Goal: Transaction & Acquisition: Purchase product/service

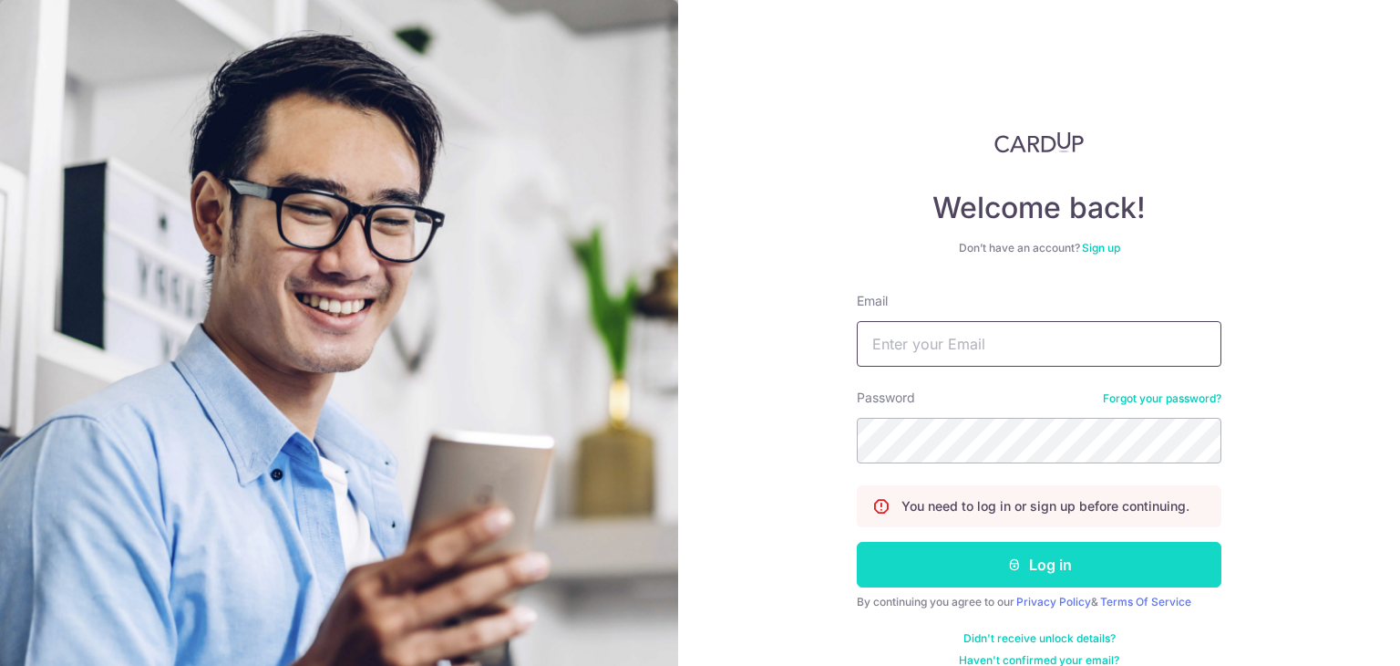
type input "[PERSON_NAME][EMAIL_ADDRESS][DOMAIN_NAME]"
click at [983, 564] on button "Log in" at bounding box center [1039, 565] width 365 height 46
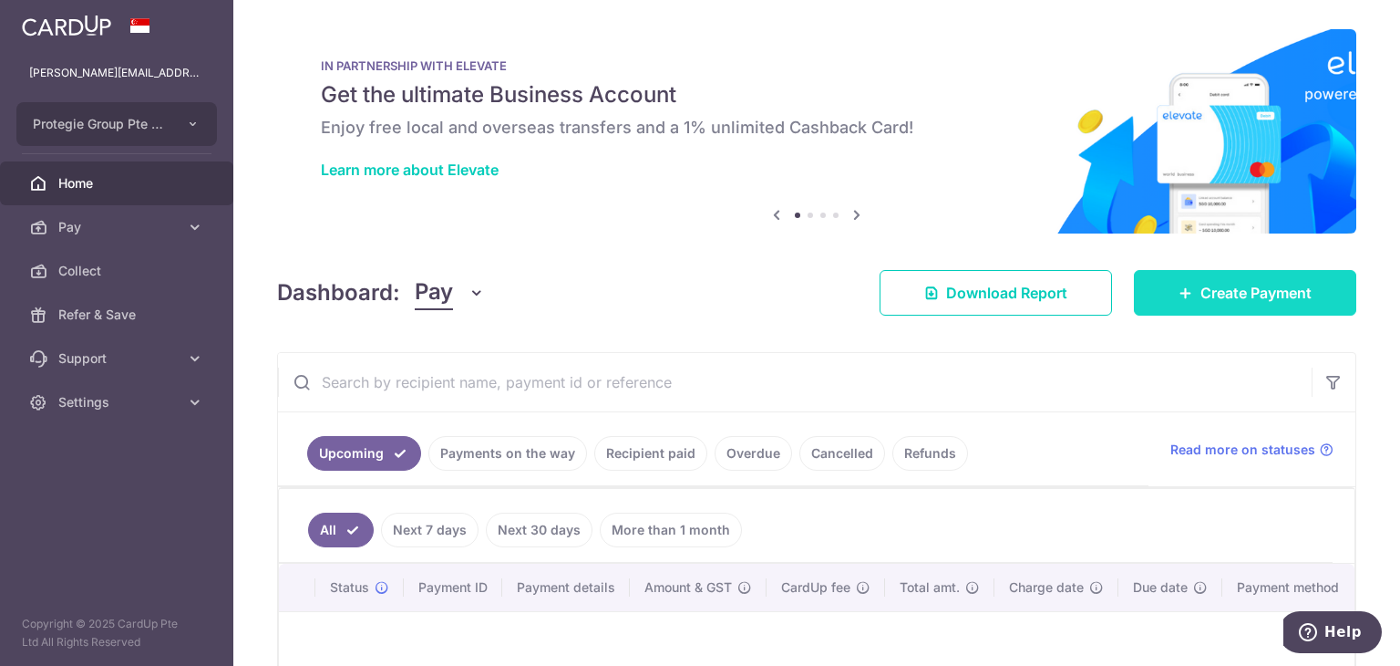
click at [1226, 305] on link "Create Payment" at bounding box center [1245, 293] width 222 height 46
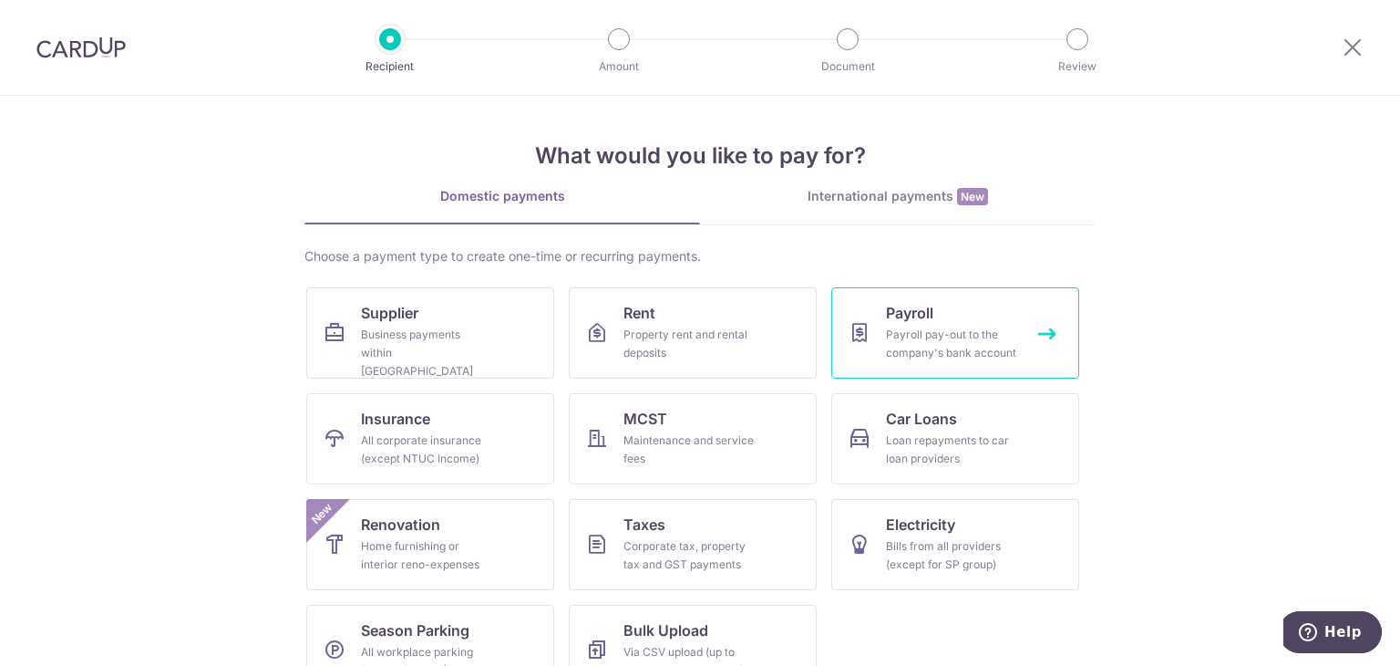
click at [886, 347] on div "Payroll pay-out to the company's bank account" at bounding box center [951, 344] width 131 height 36
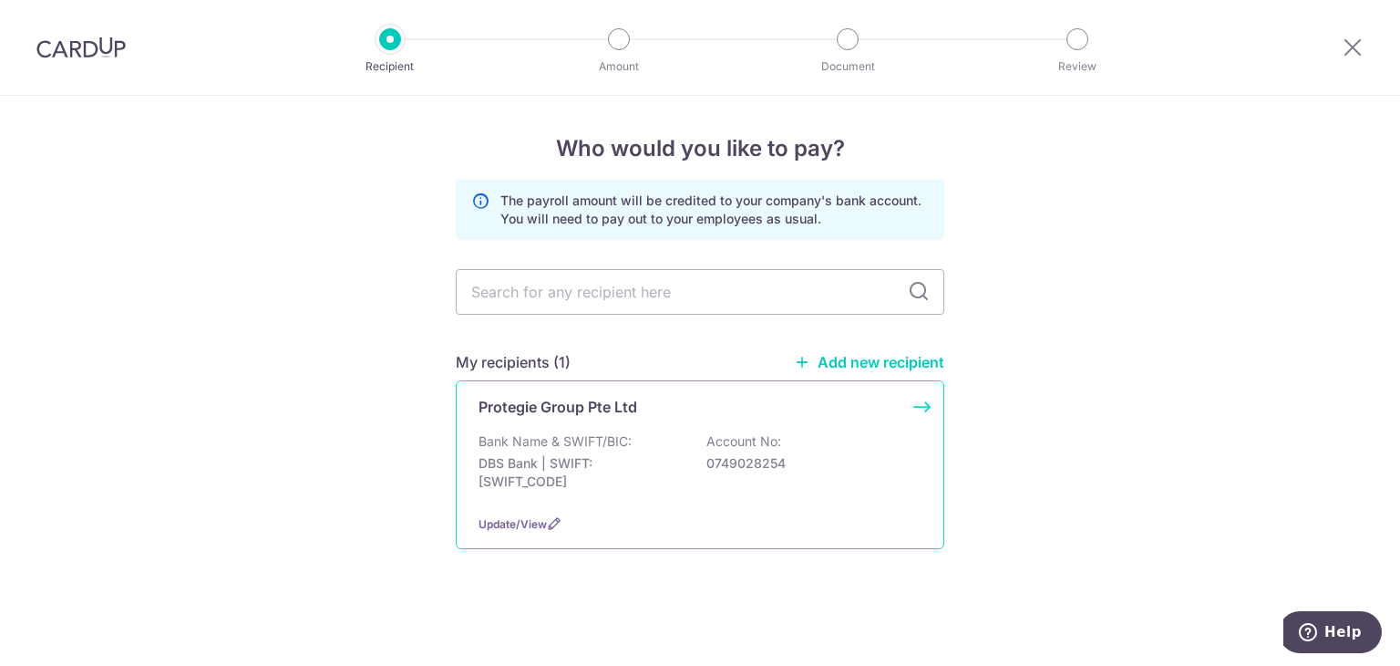
click at [699, 435] on div "Bank Name & SWIFT/BIC: DBS Bank | SWIFT: DBSSSGSGXXX Account No: 0749028254" at bounding box center [700, 465] width 443 height 67
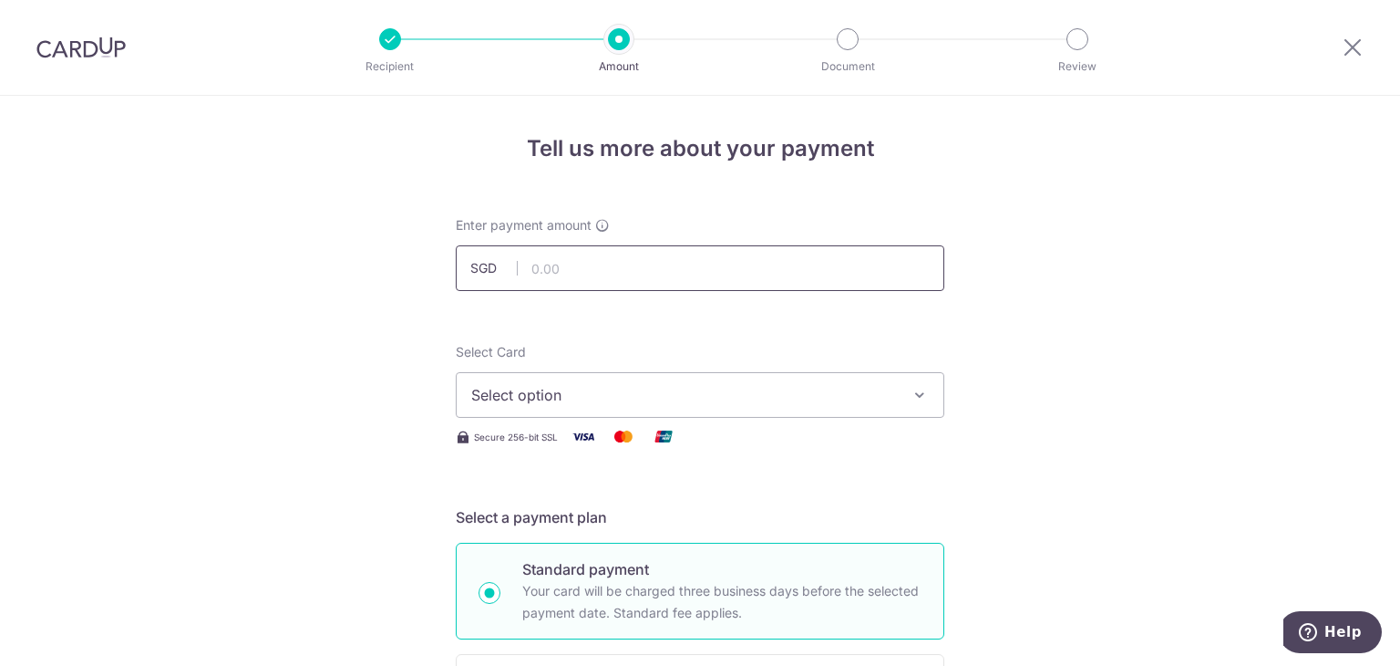
click at [573, 264] on input "text" at bounding box center [700, 268] width 489 height 46
paste input "27,351.09"
type input "27,351.09"
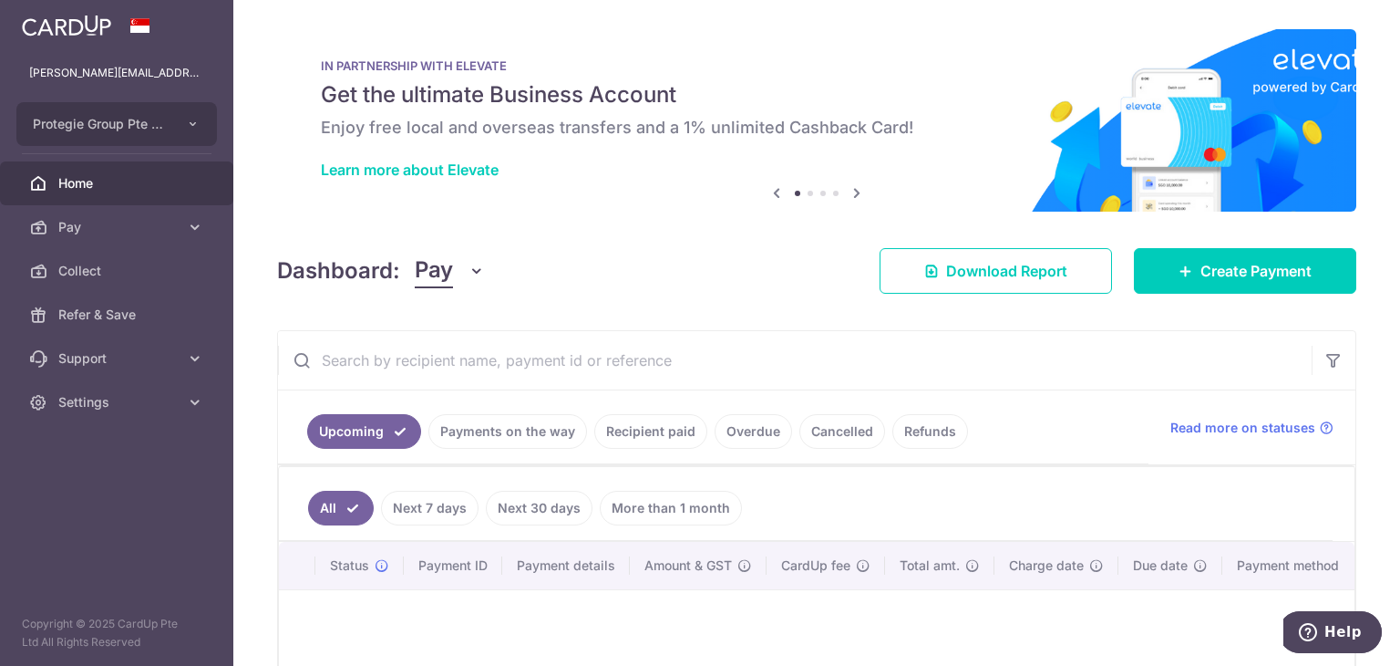
scroll to position [201, 0]
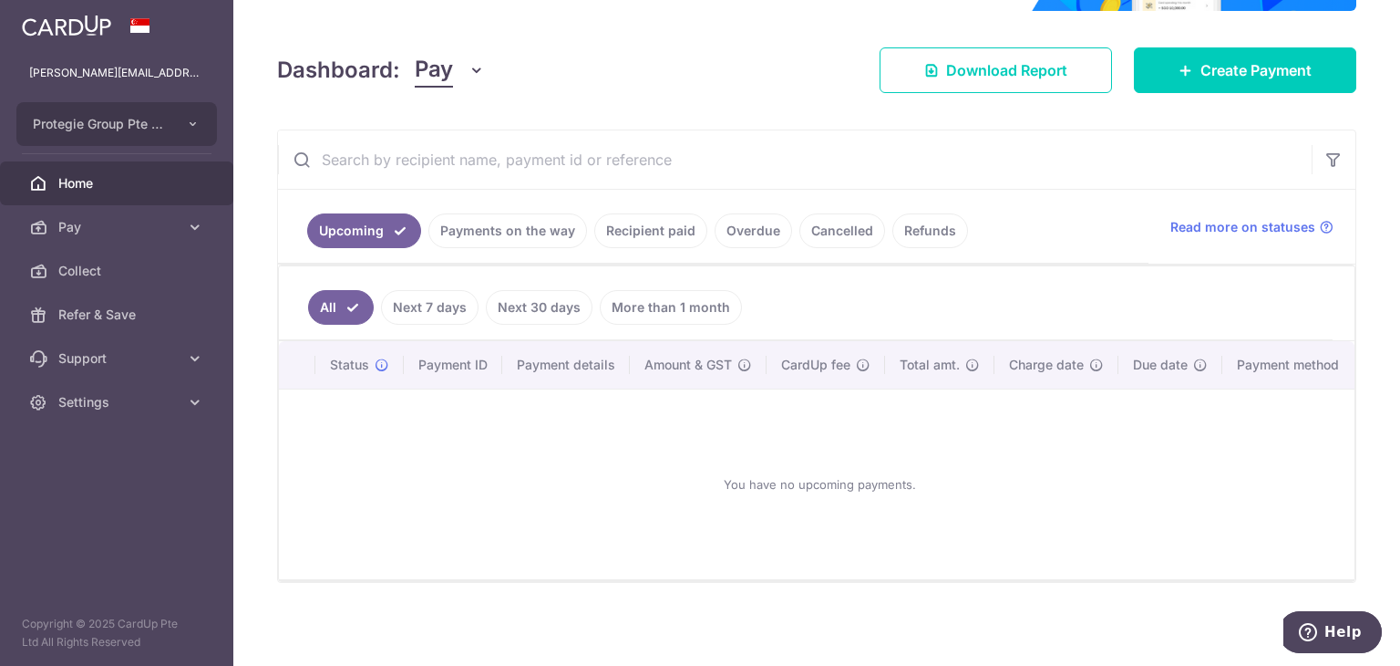
click at [625, 240] on link "Recipient paid" at bounding box center [650, 230] width 113 height 35
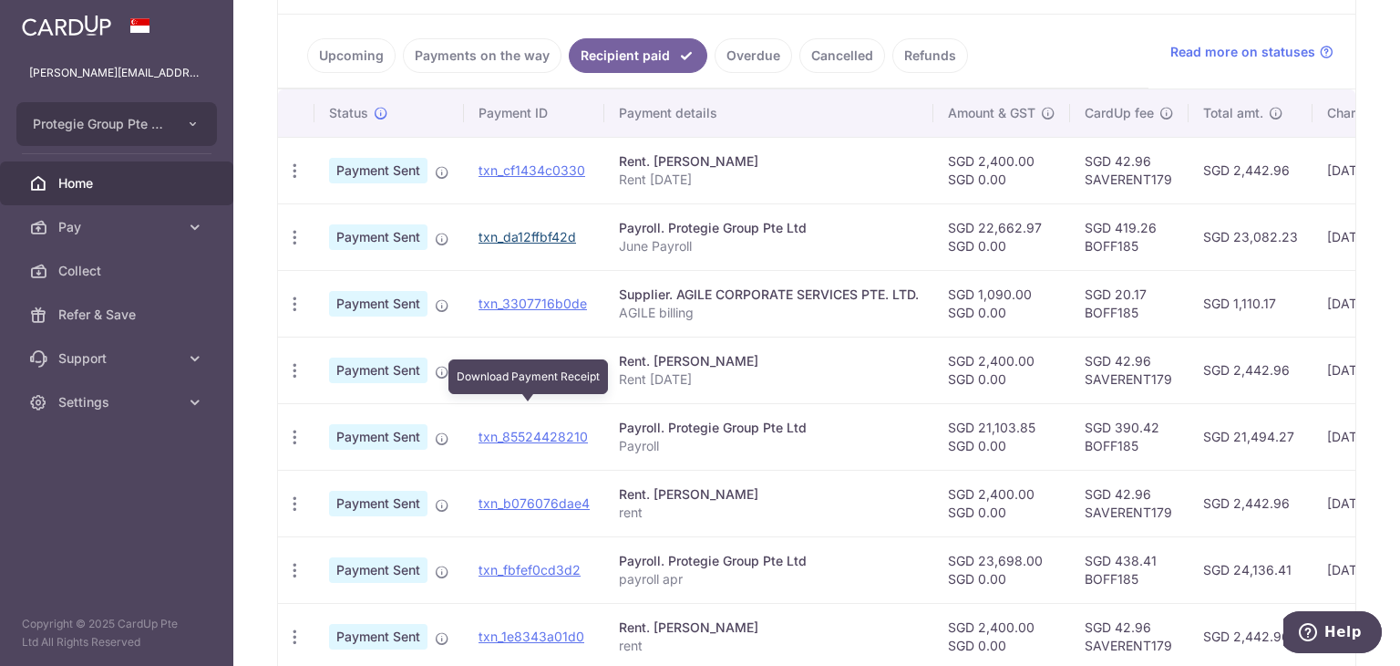
scroll to position [378, 0]
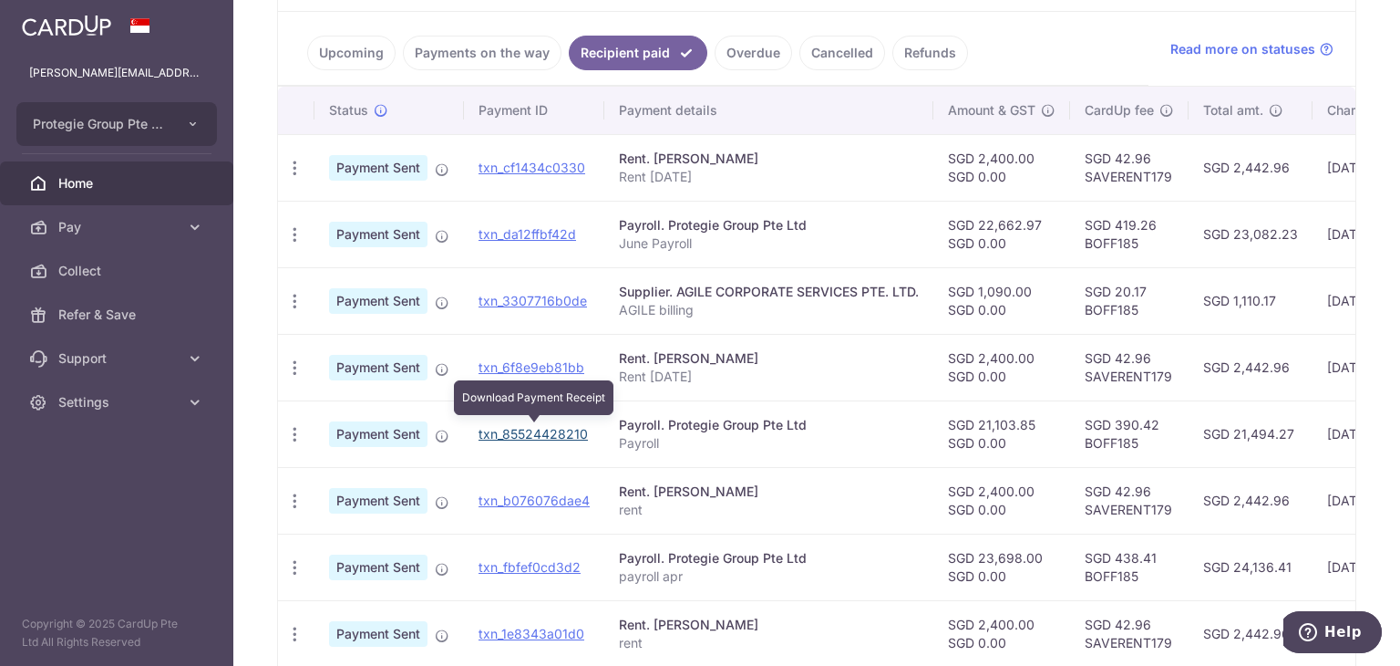
click at [529, 428] on link "txn_85524428210" at bounding box center [533, 434] width 109 height 16
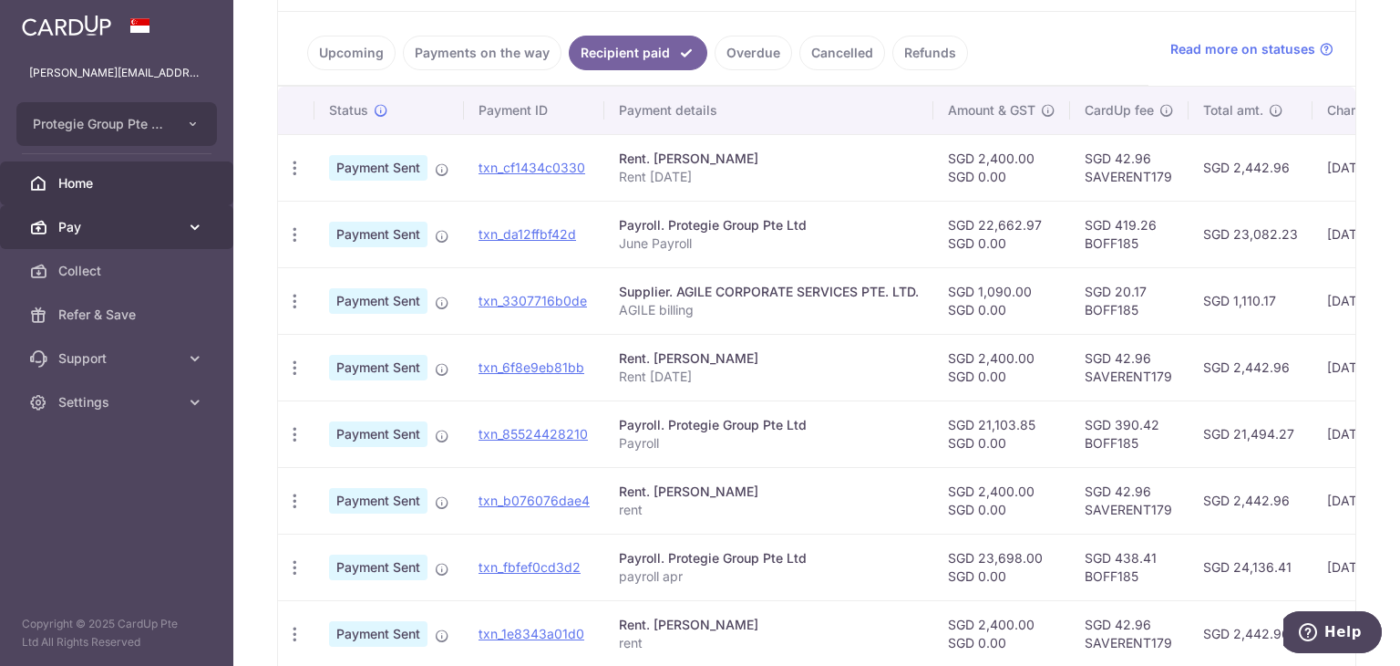
click at [181, 229] on link "Pay" at bounding box center [116, 227] width 233 height 44
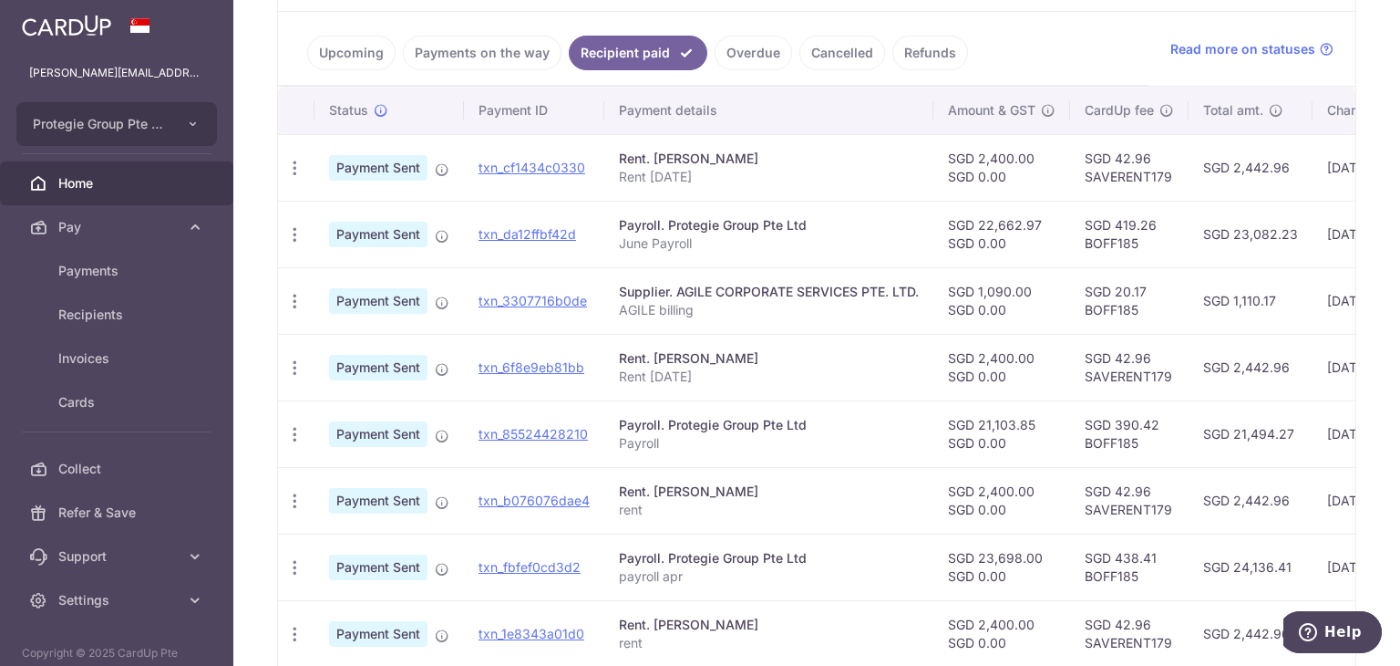
click at [124, 198] on link "Home" at bounding box center [116, 183] width 233 height 44
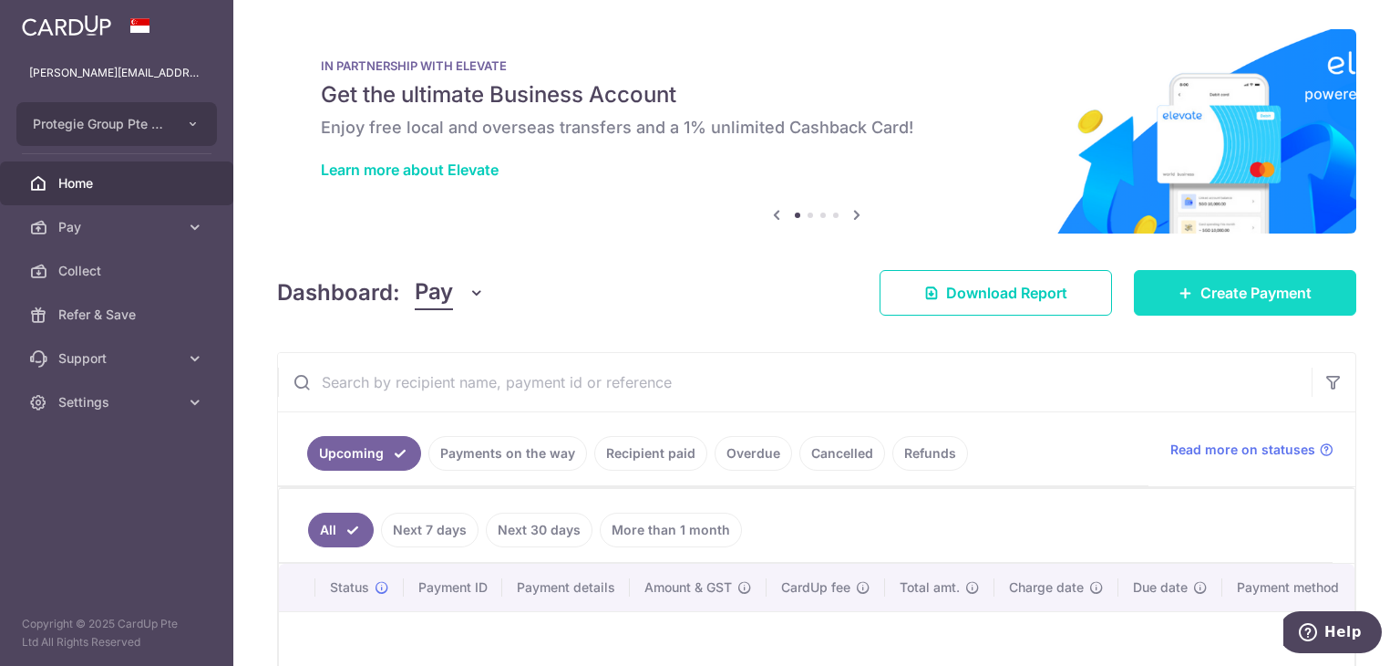
click at [1174, 307] on link "Create Payment" at bounding box center [1245, 293] width 222 height 46
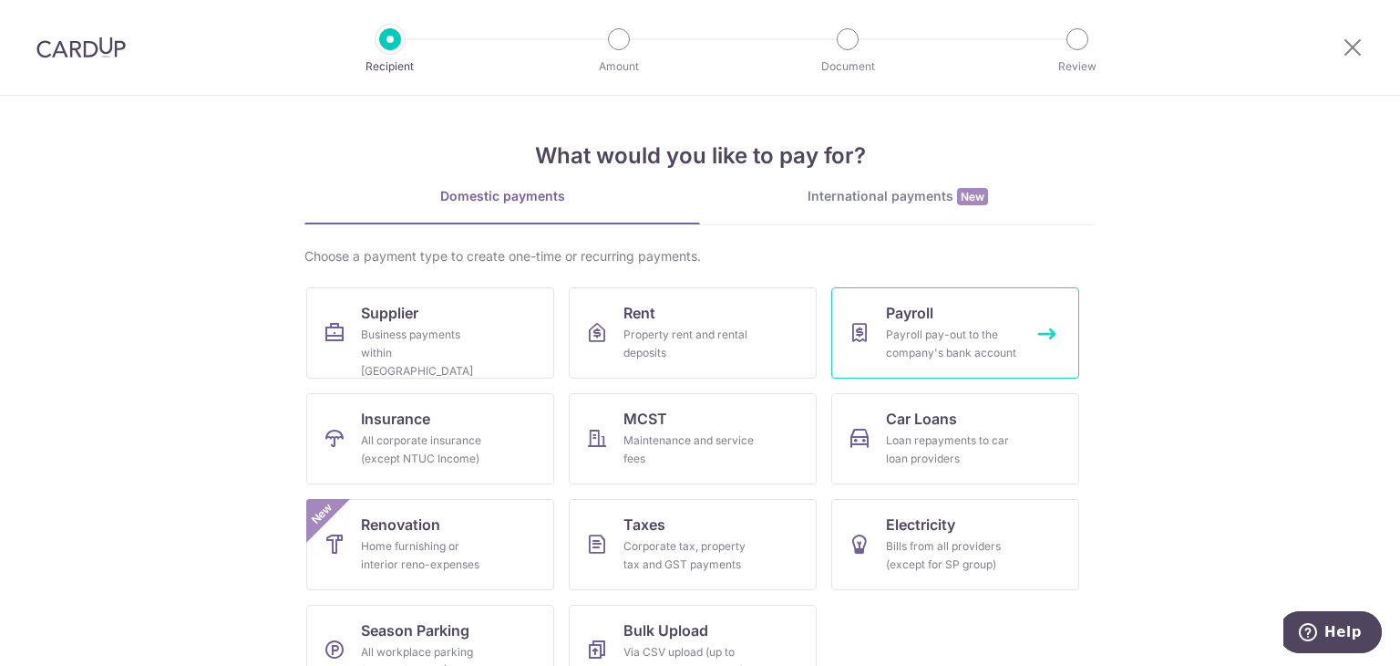
click at [887, 358] on div "Payroll pay-out to the company's bank account" at bounding box center [951, 344] width 131 height 36
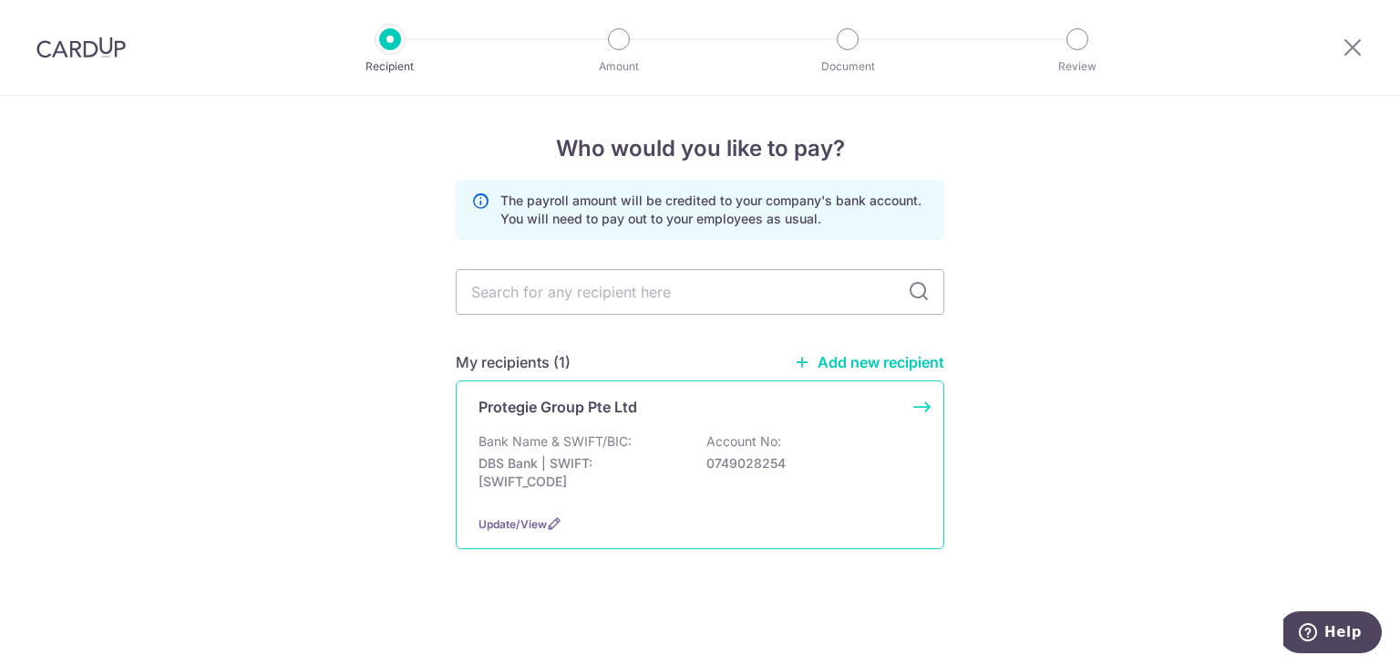
click at [663, 421] on div "Protegie Group Pte Ltd Bank Name & SWIFT/BIC: DBS Bank | SWIFT: [SWIFT_CODE] Ac…" at bounding box center [700, 464] width 489 height 169
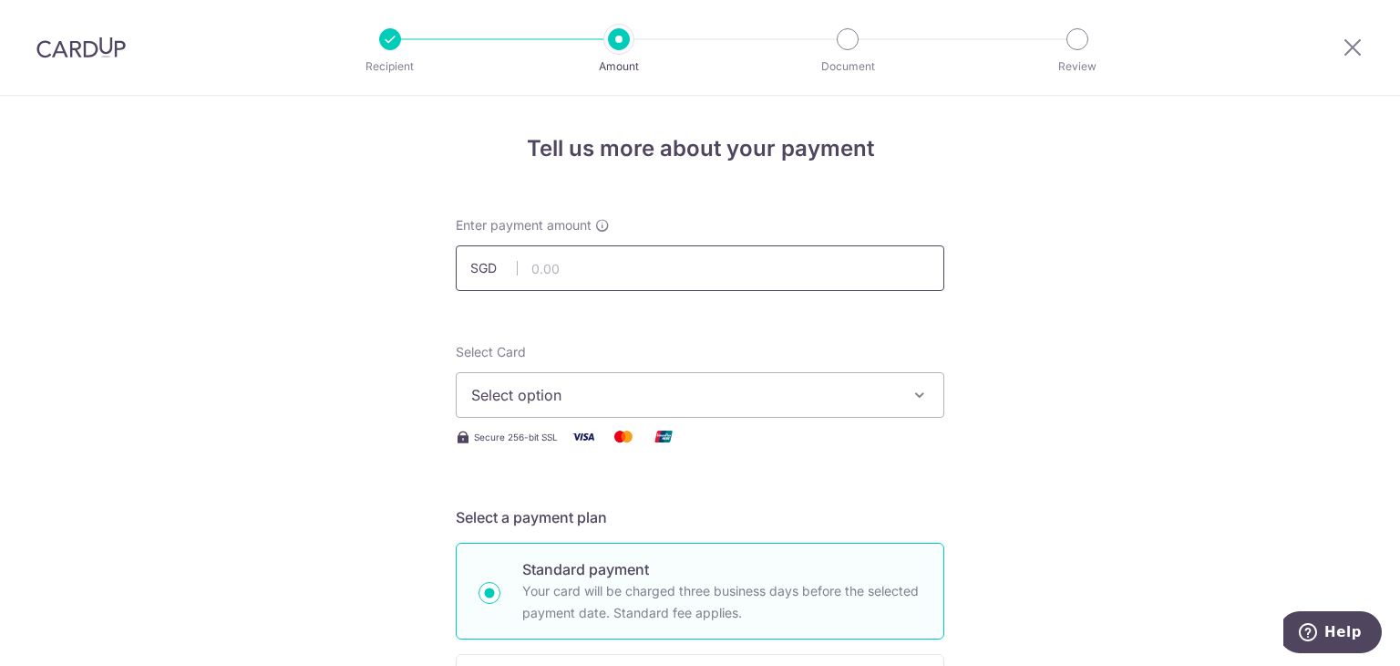
click at [638, 282] on input "text" at bounding box center [700, 268] width 489 height 46
paste input "24,983.85"
type input "24,983.85"
click at [801, 344] on div "Select Card Select option Add credit card Your Cards **** 9895 **** 9892 **** 0…" at bounding box center [700, 380] width 489 height 75
click at [806, 394] on span "Select option" at bounding box center [683, 395] width 425 height 22
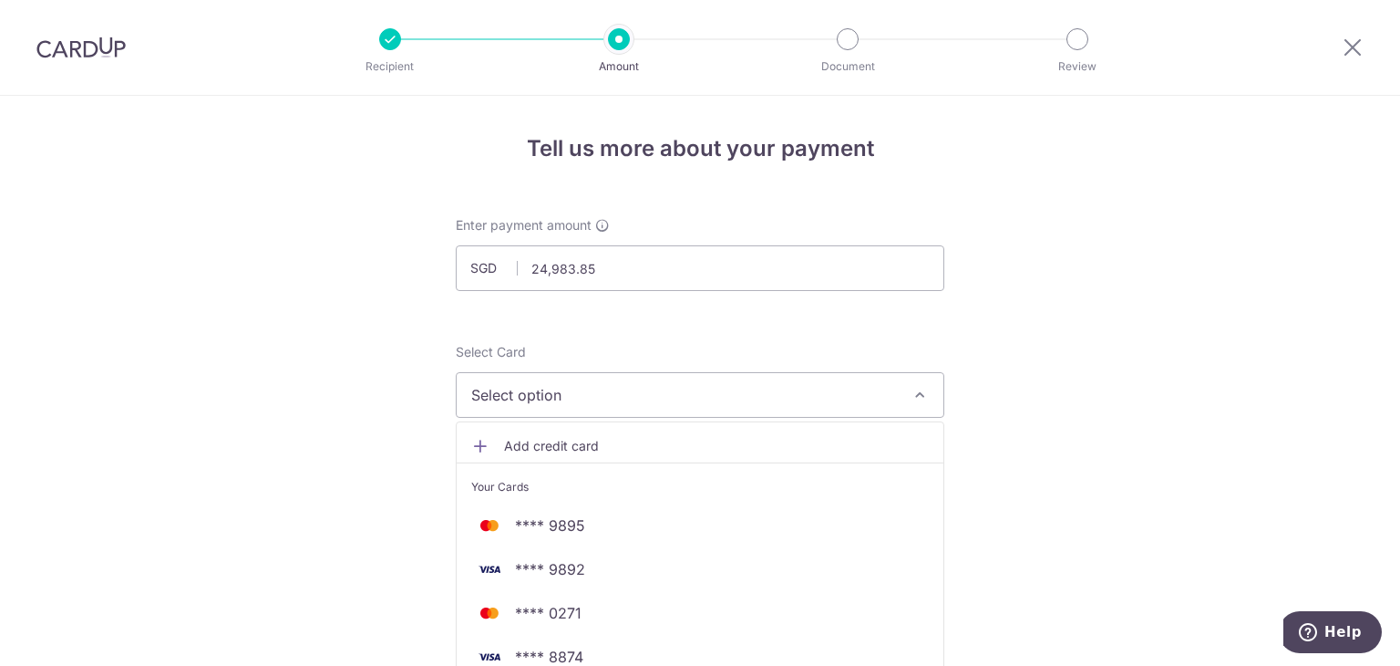
scroll to position [111, 0]
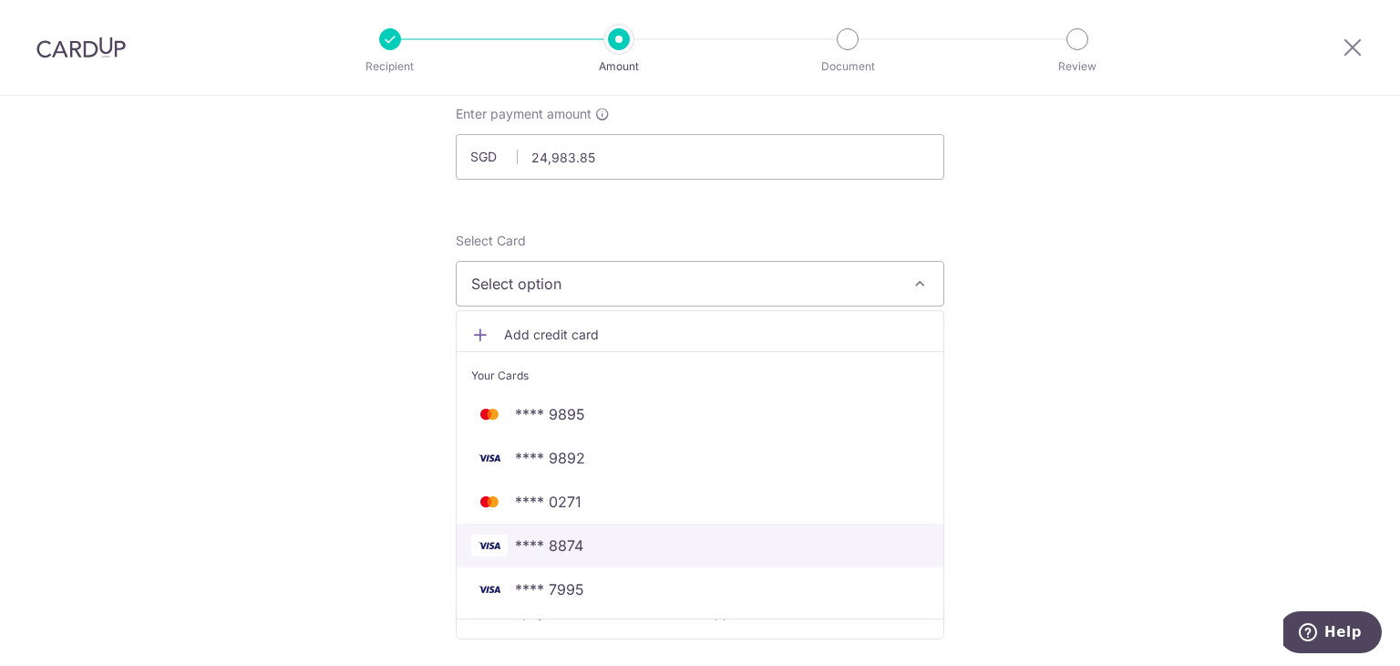
click at [700, 536] on span "**** 8874" at bounding box center [700, 545] width 458 height 22
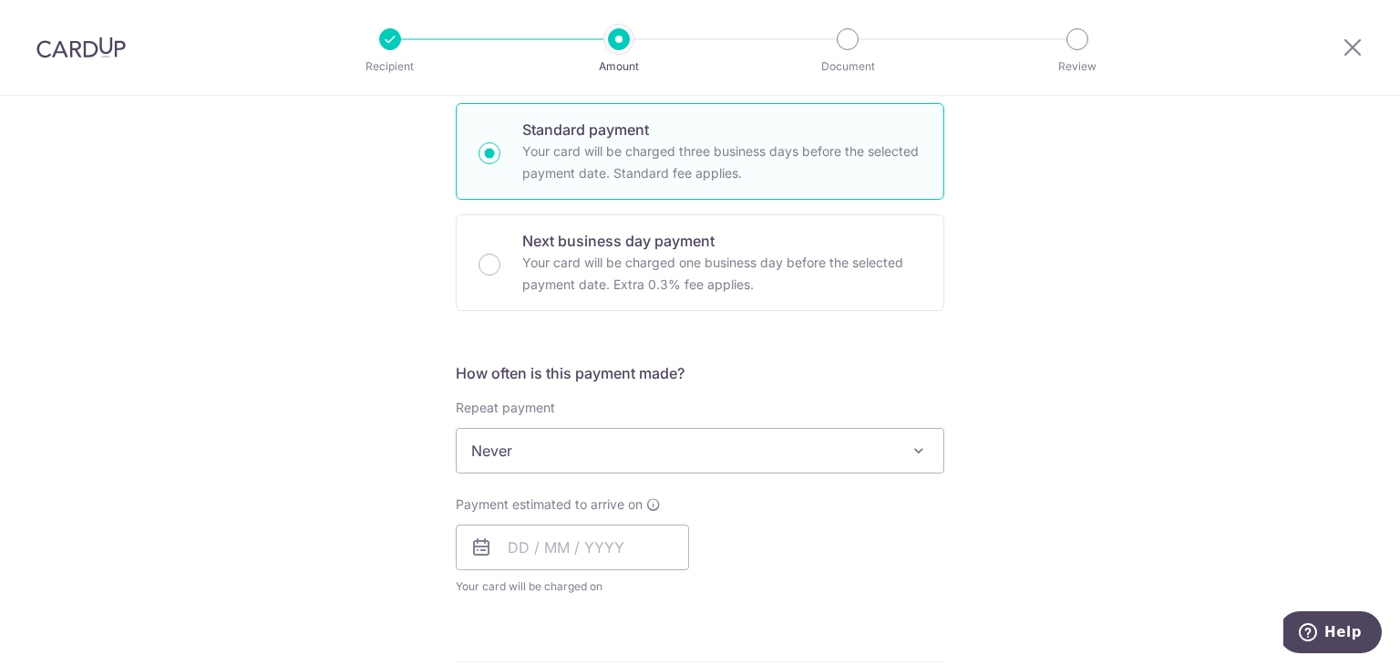
scroll to position [481, 0]
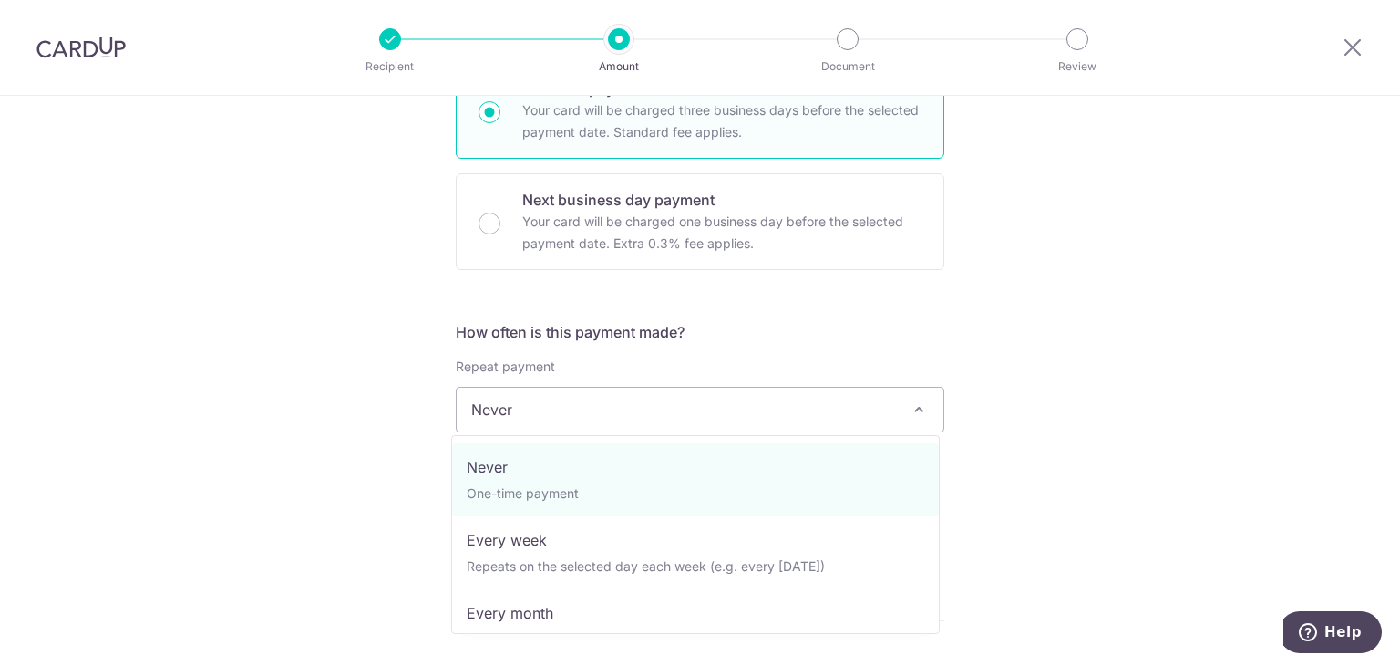
click at [901, 408] on span "Never" at bounding box center [700, 410] width 487 height 44
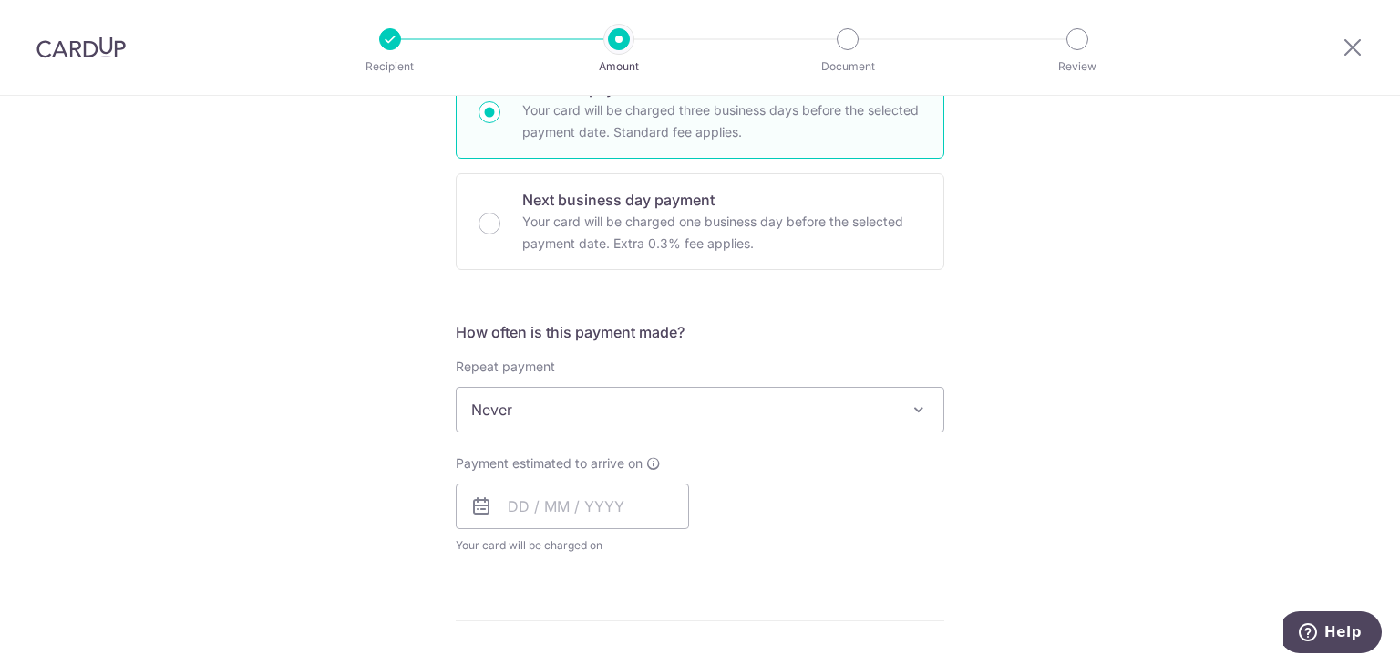
click at [901, 408] on span "Never" at bounding box center [700, 410] width 487 height 44
click at [616, 496] on input "text" at bounding box center [572, 506] width 233 height 46
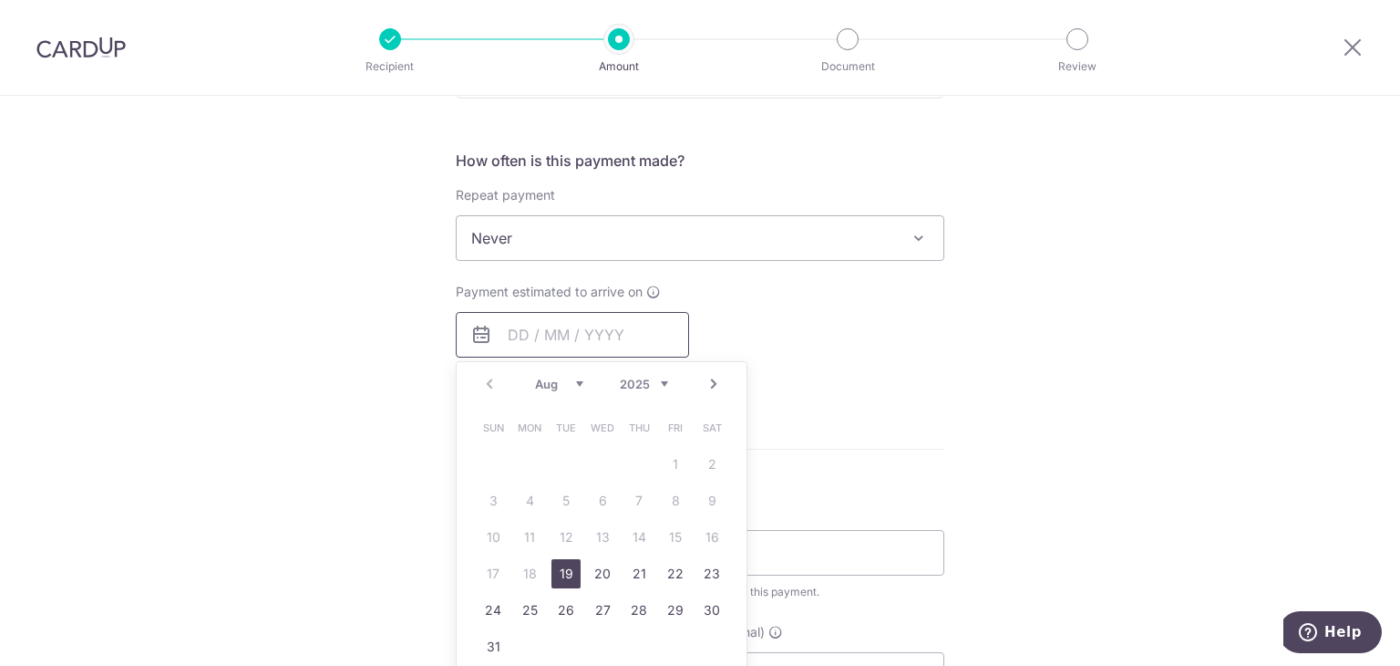
scroll to position [659, 0]
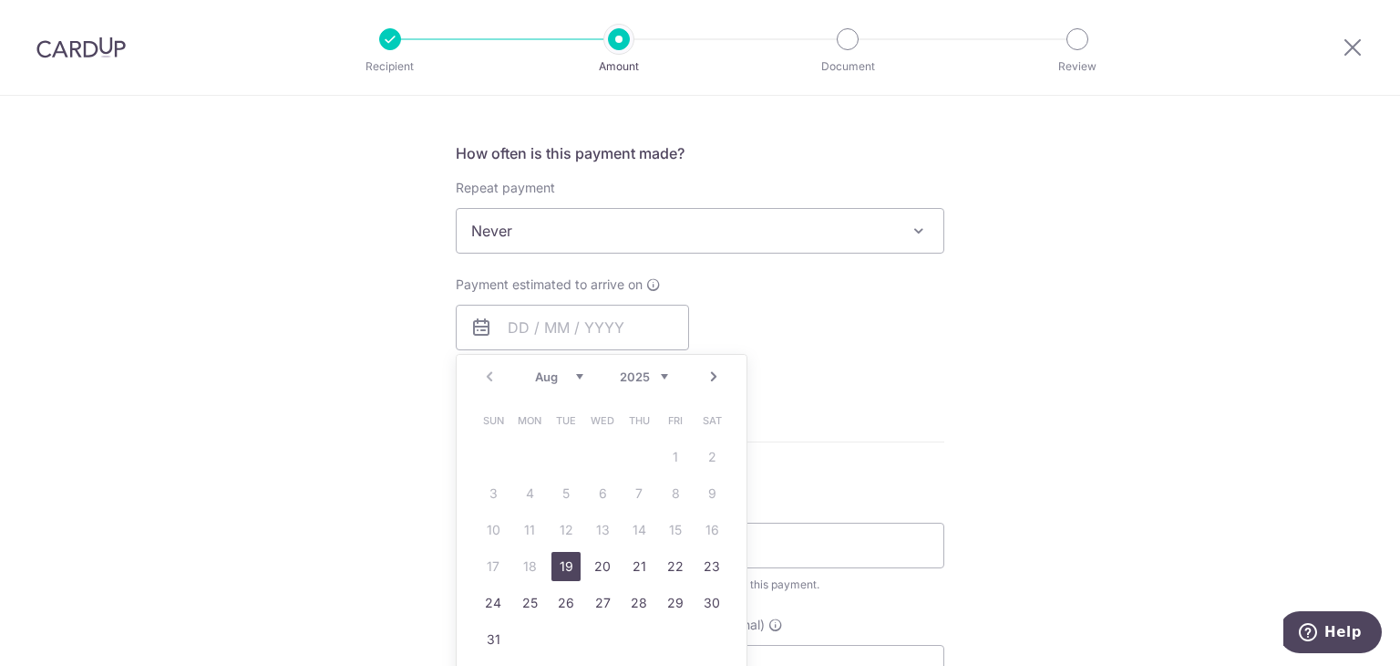
click at [565, 558] on link "19" at bounding box center [566, 566] width 29 height 29
type input "19/08/2025"
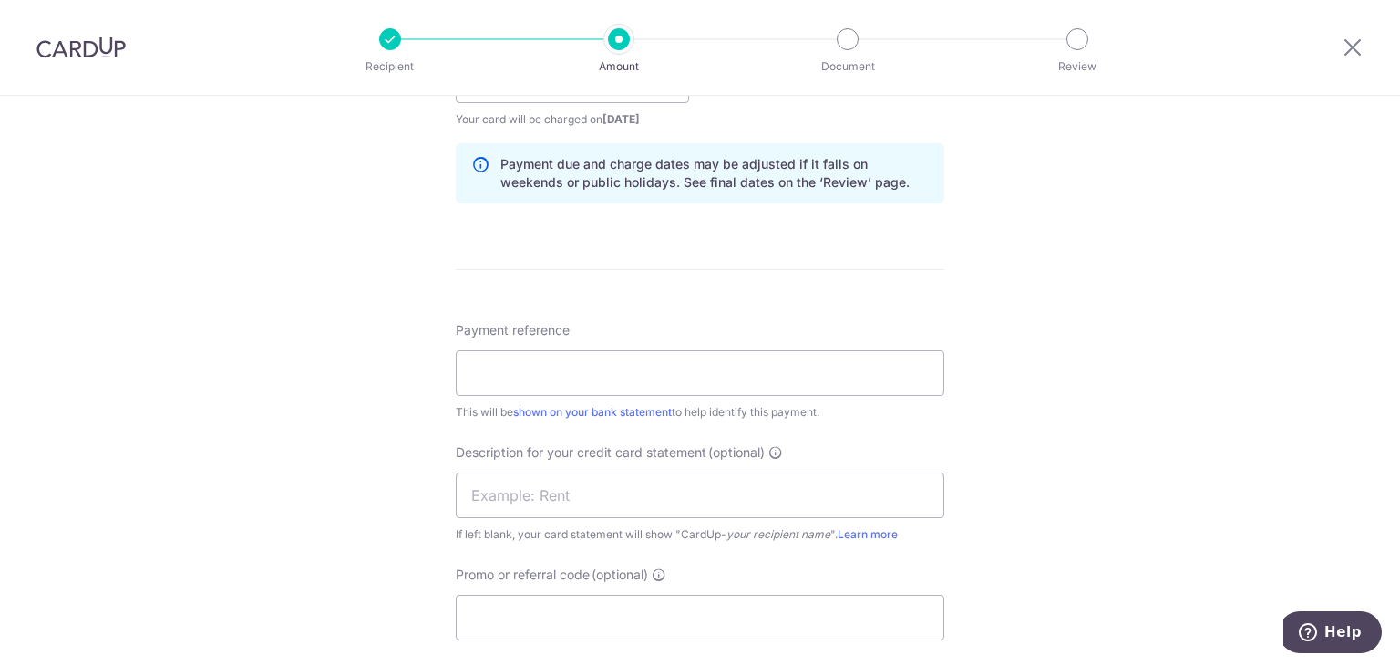
scroll to position [907, 0]
click at [695, 358] on input "Payment reference" at bounding box center [700, 372] width 489 height 46
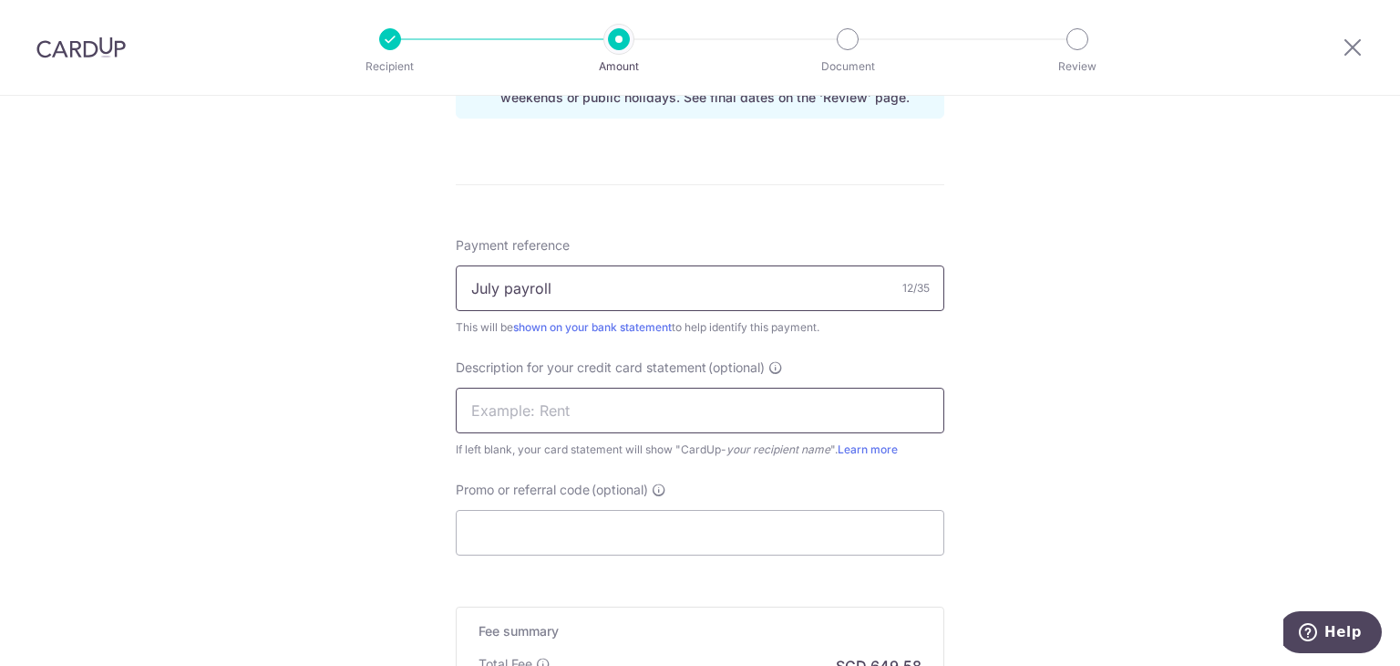
type input "July payroll"
click at [672, 399] on input "text" at bounding box center [700, 411] width 489 height 46
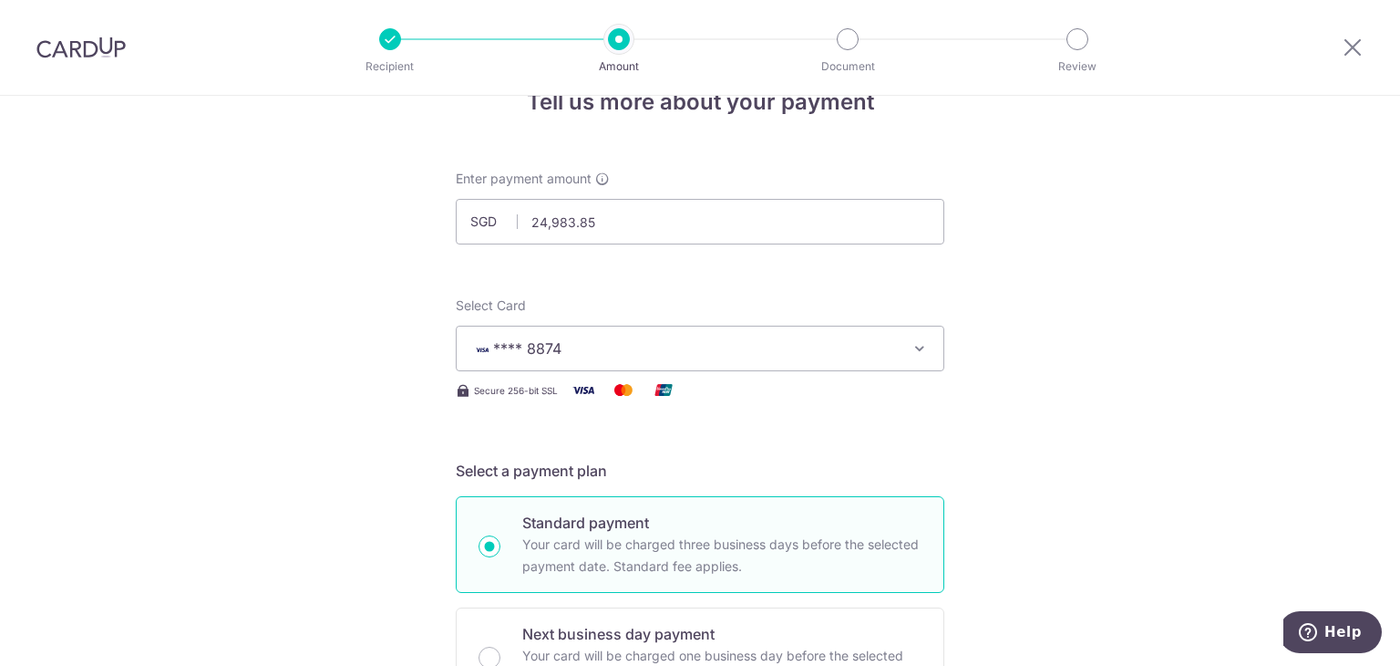
scroll to position [0, 0]
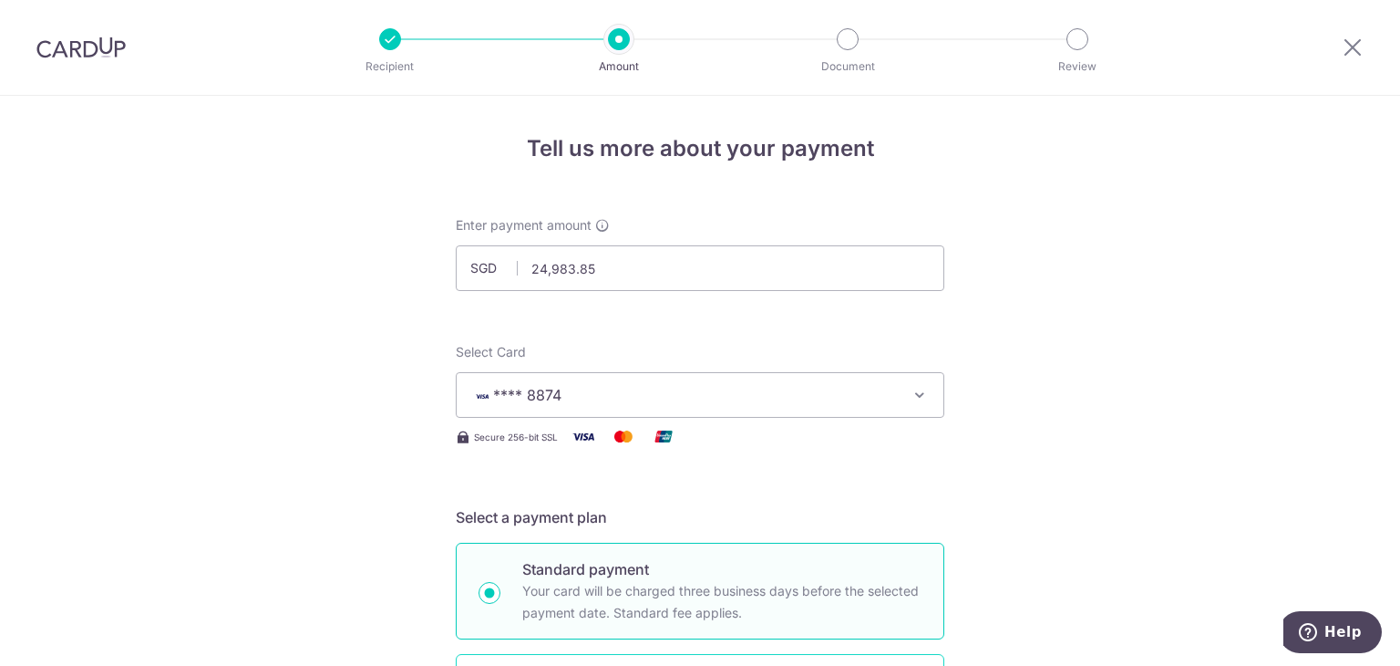
type input "July payroll"
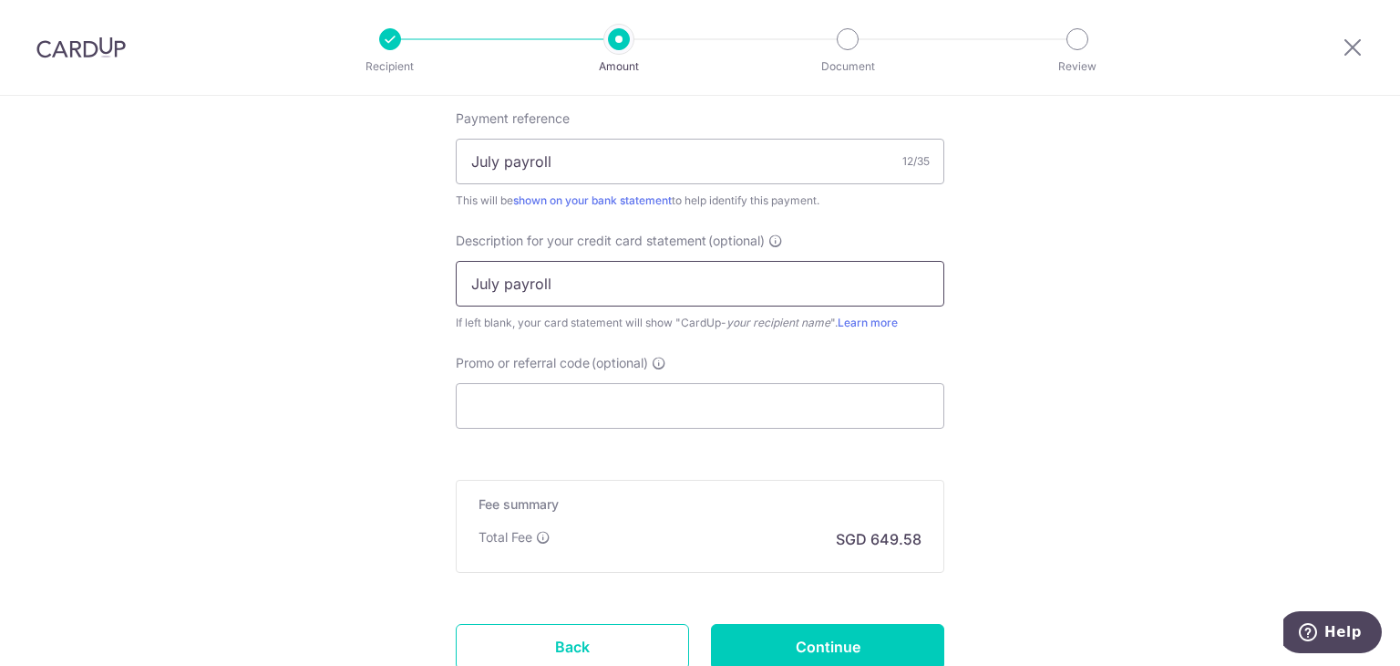
scroll to position [1256, 0]
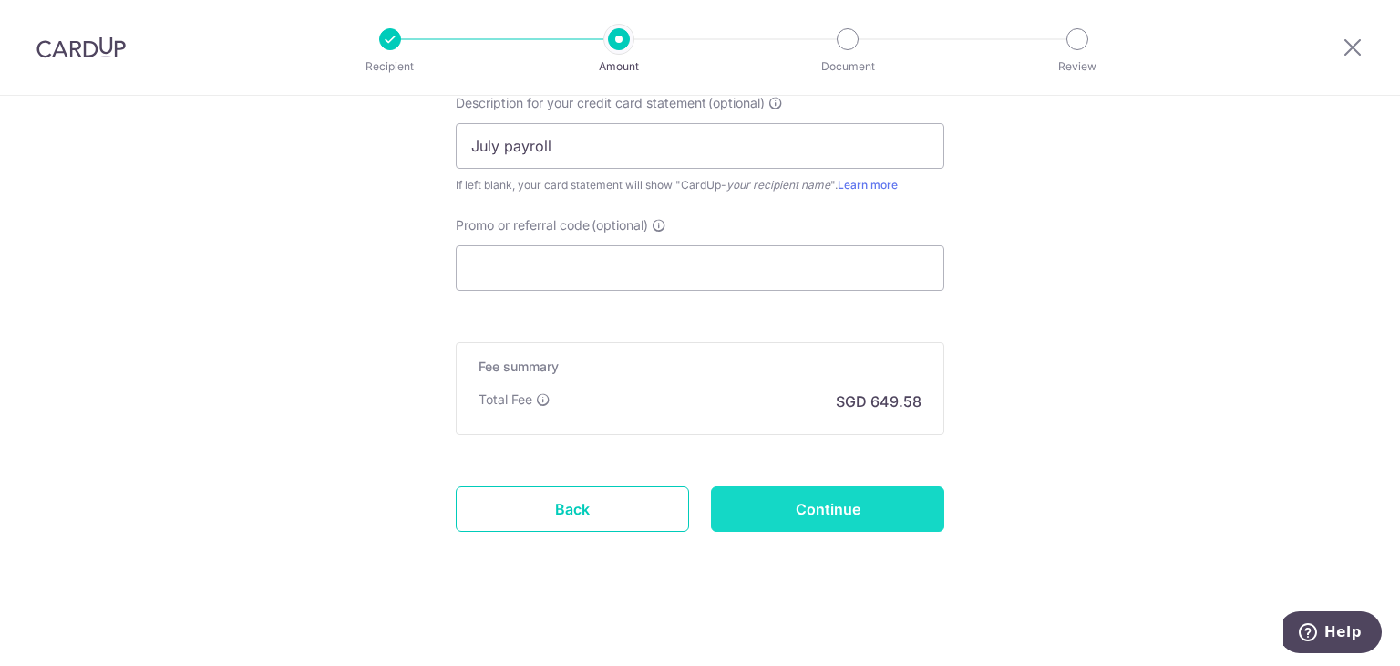
click at [907, 508] on input "Continue" at bounding box center [827, 509] width 233 height 46
type input "Create Schedule"
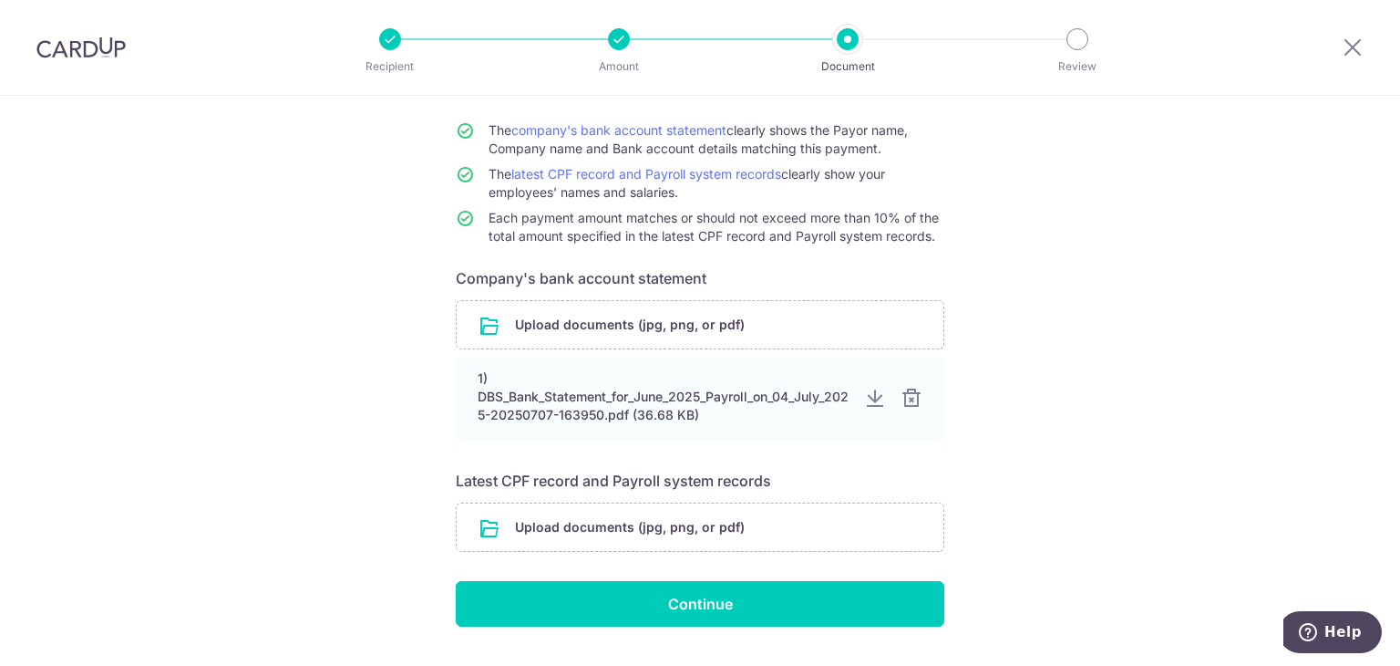
scroll to position [163, 0]
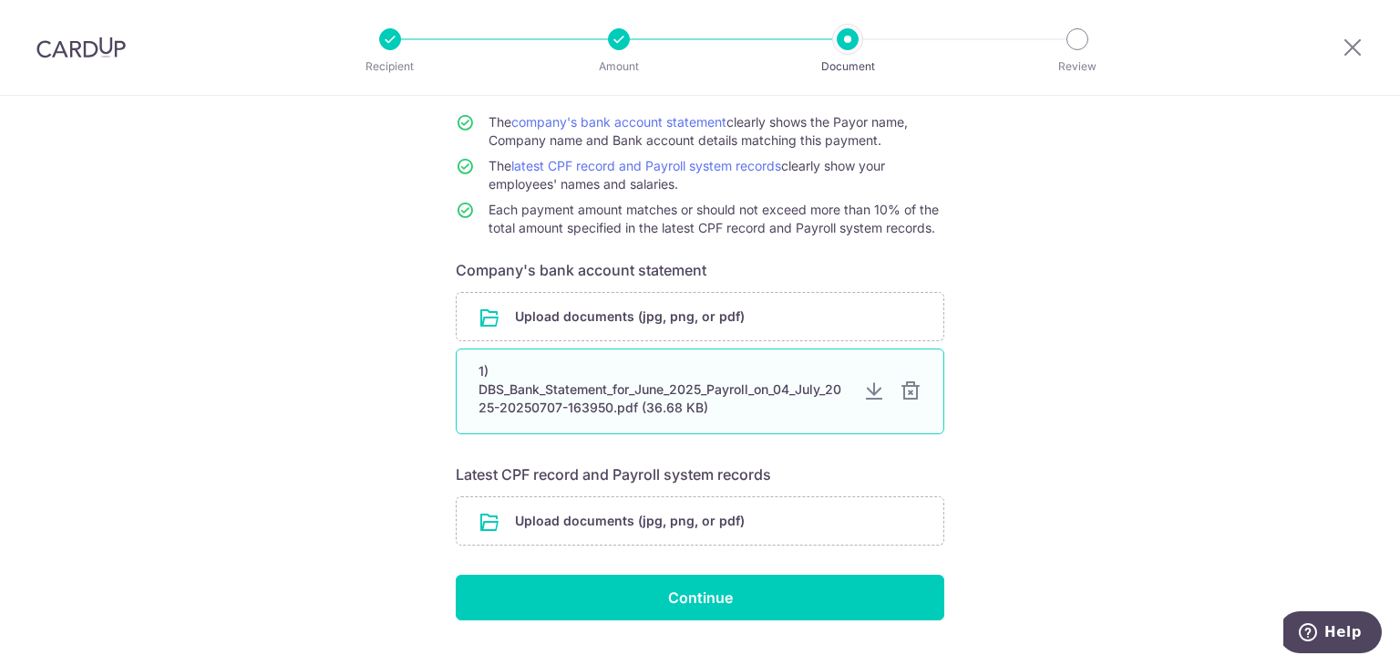
click at [908, 391] on div at bounding box center [911, 391] width 22 height 22
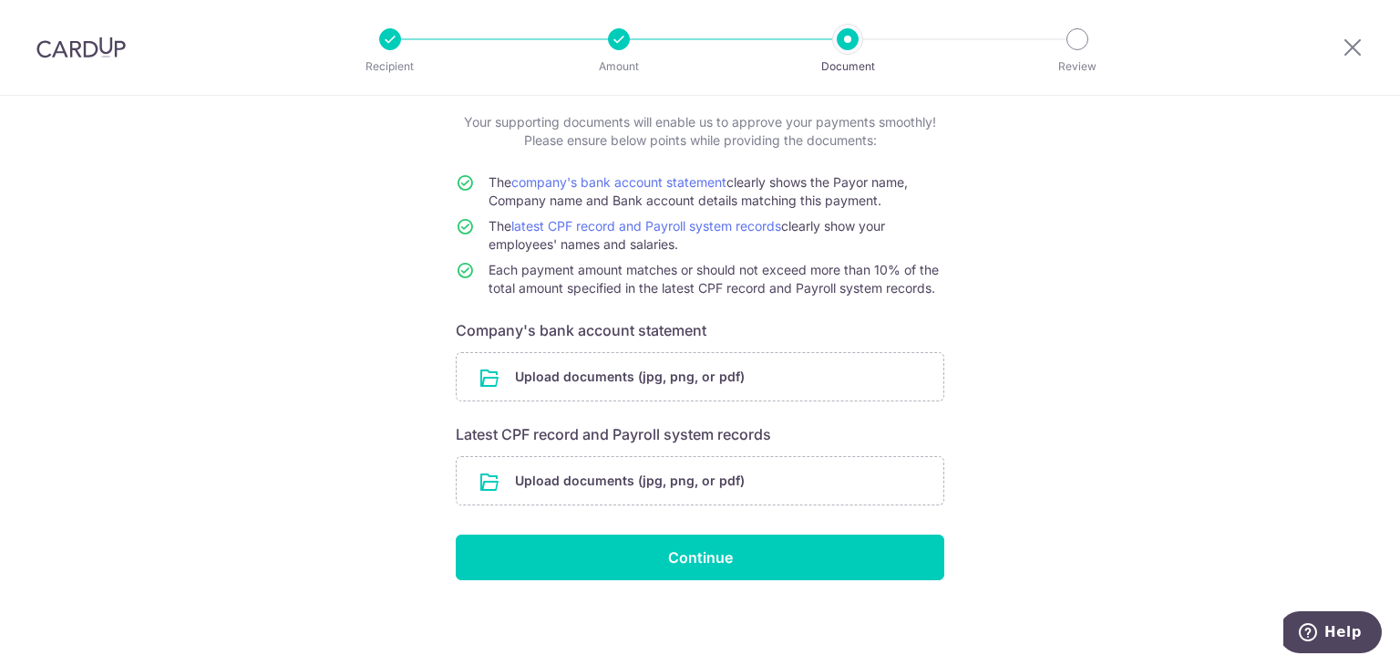
scroll to position [102, 0]
click at [715, 373] on input "file" at bounding box center [700, 377] width 487 height 47
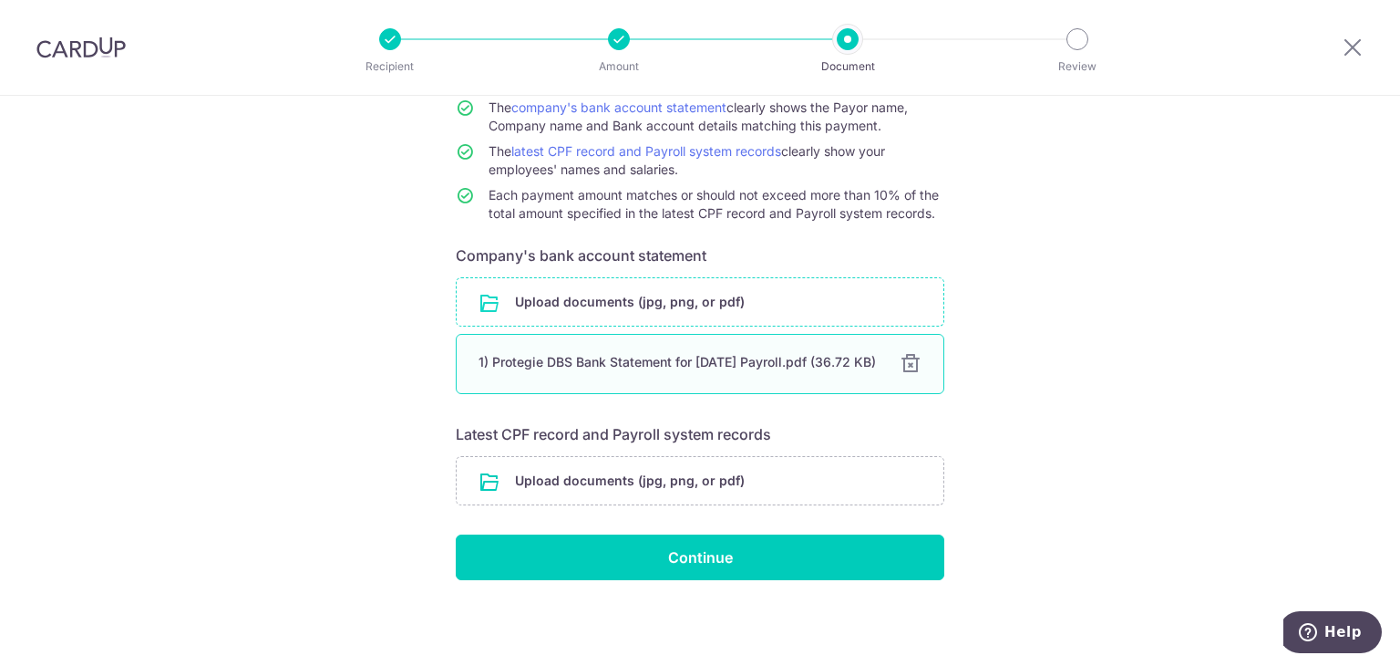
scroll to position [186, 0]
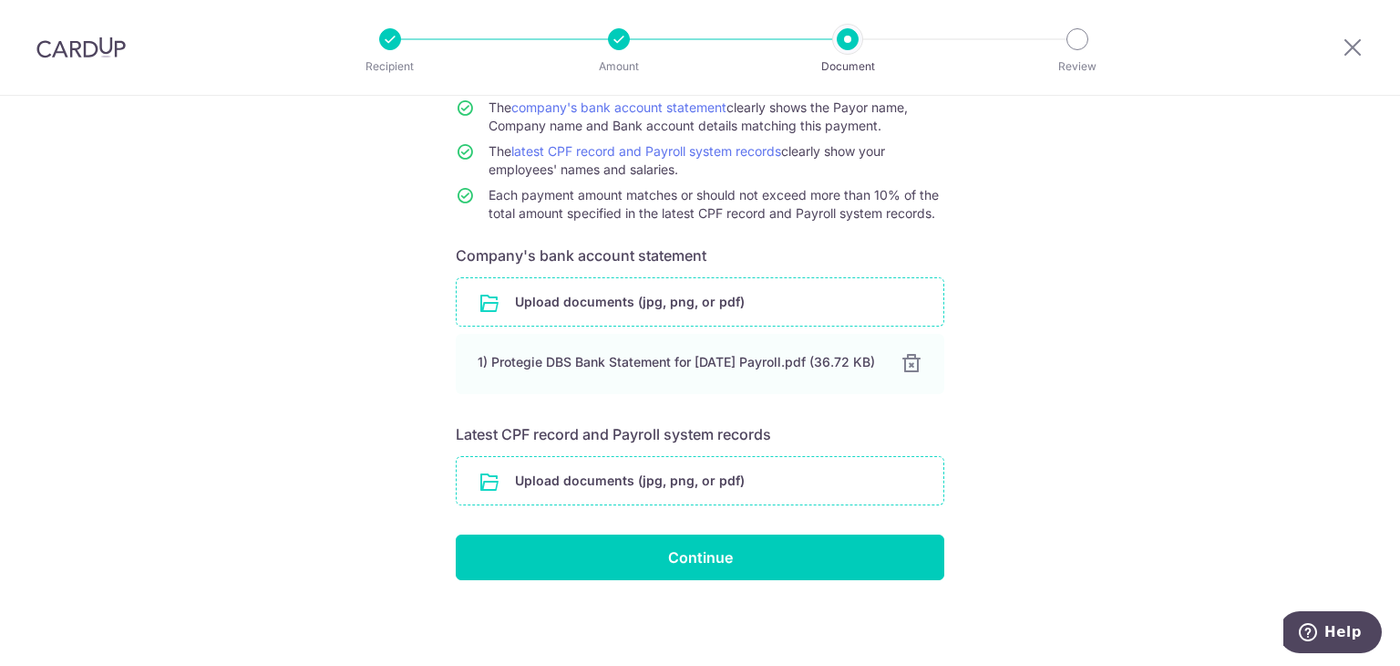
click at [810, 489] on input "file" at bounding box center [700, 480] width 487 height 47
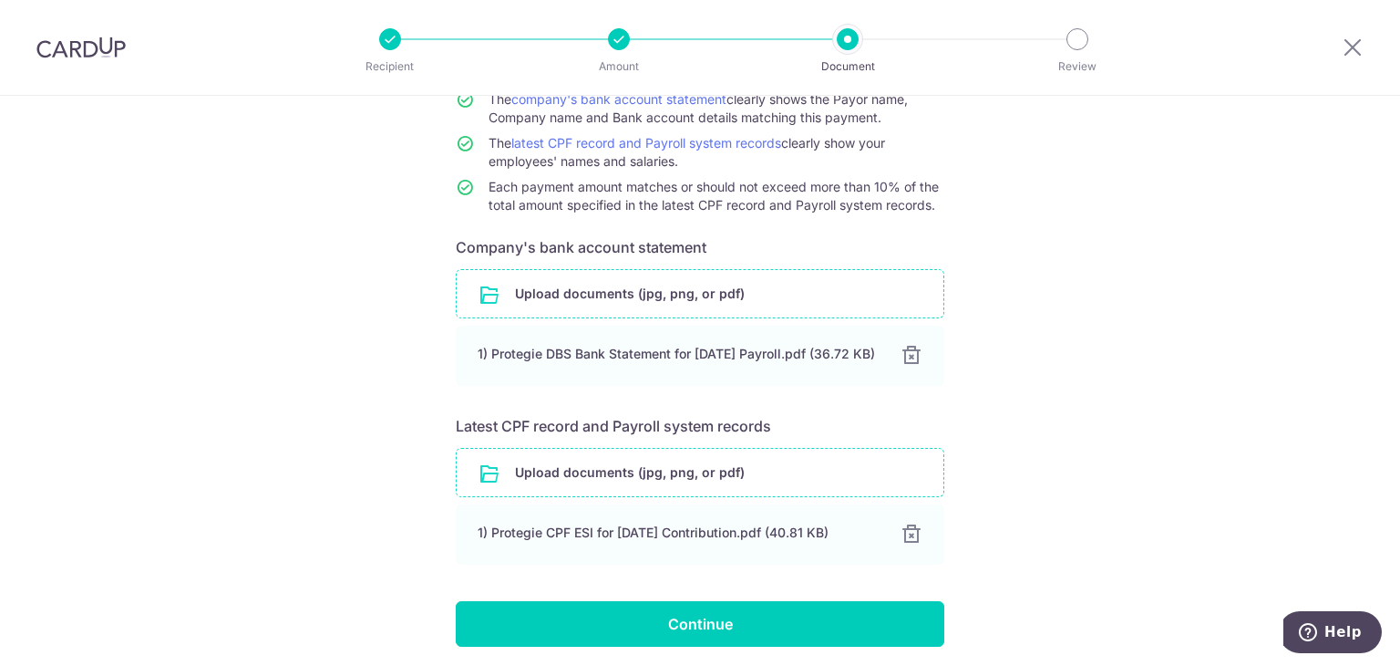
click at [761, 491] on input "file" at bounding box center [700, 472] width 487 height 47
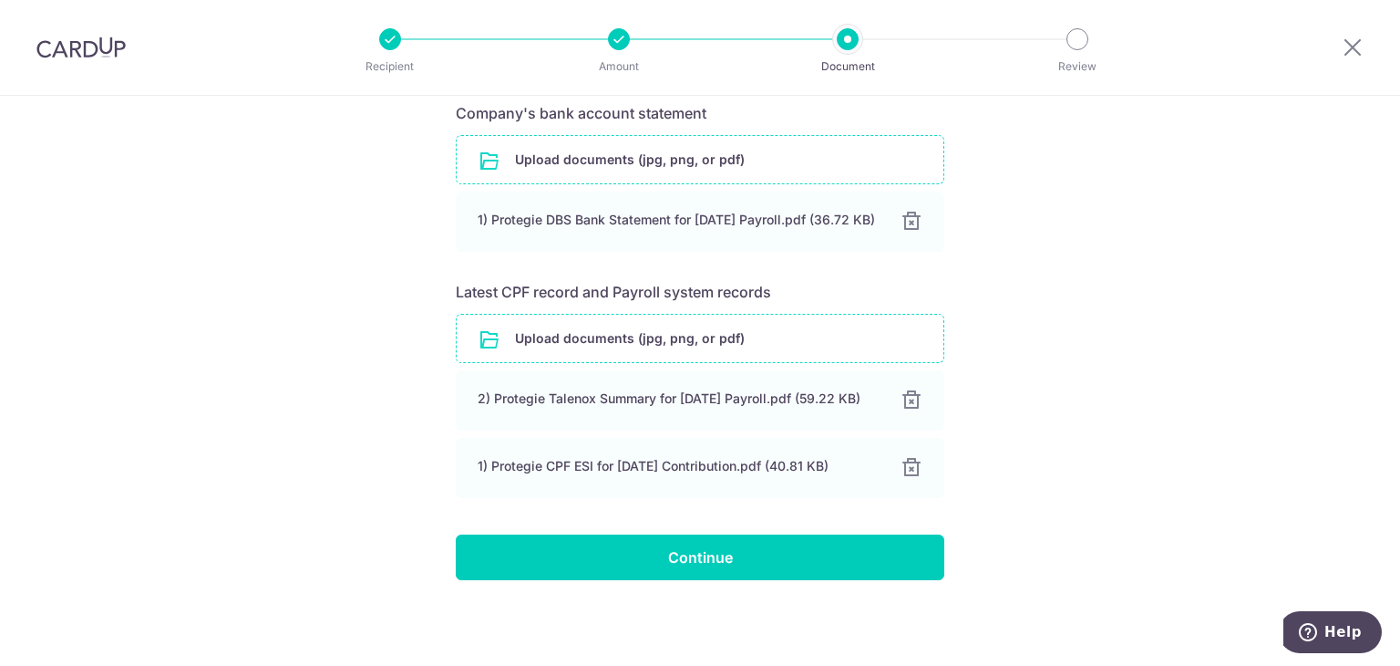
scroll to position [274, 0]
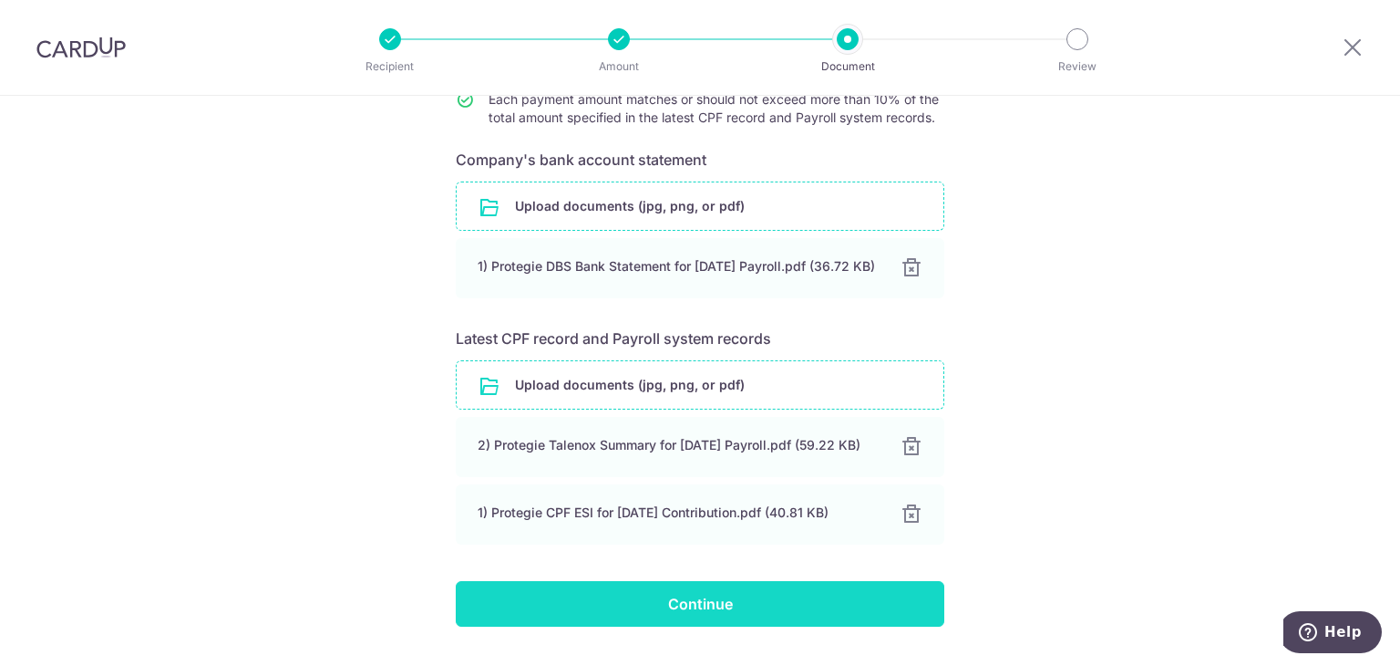
click at [712, 621] on input "Continue" at bounding box center [700, 604] width 489 height 46
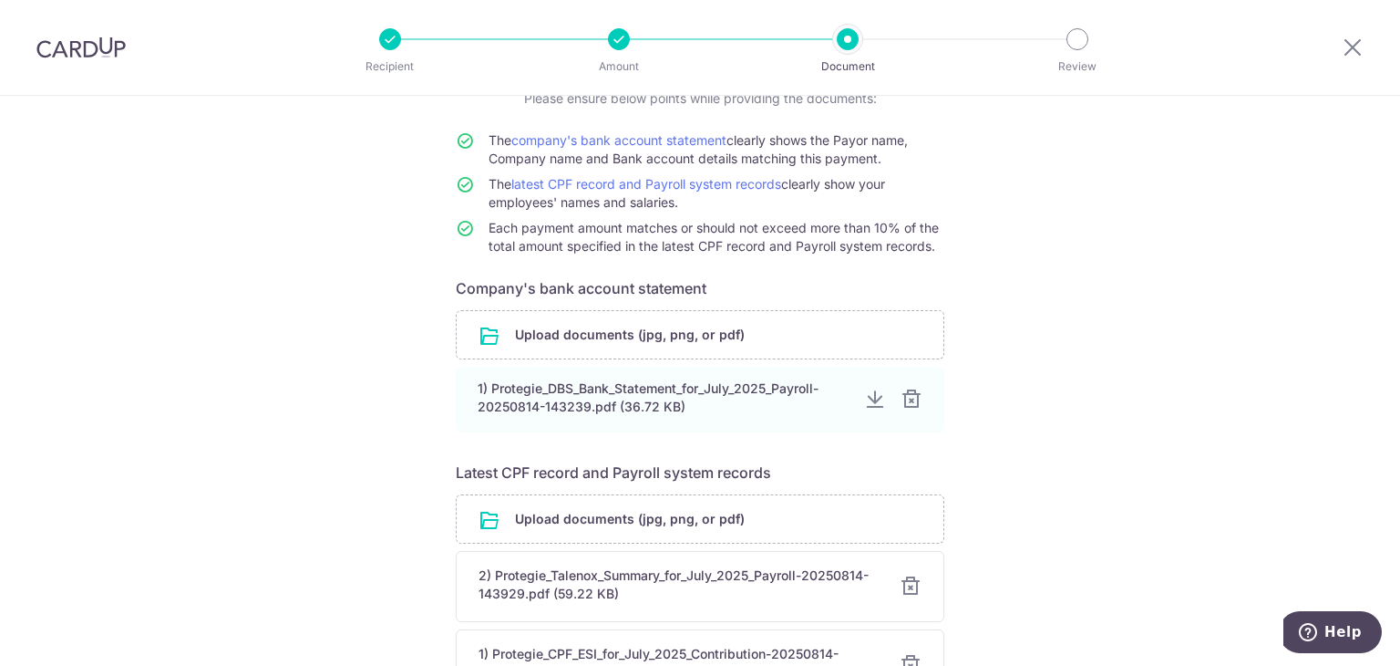
scroll to position [321, 0]
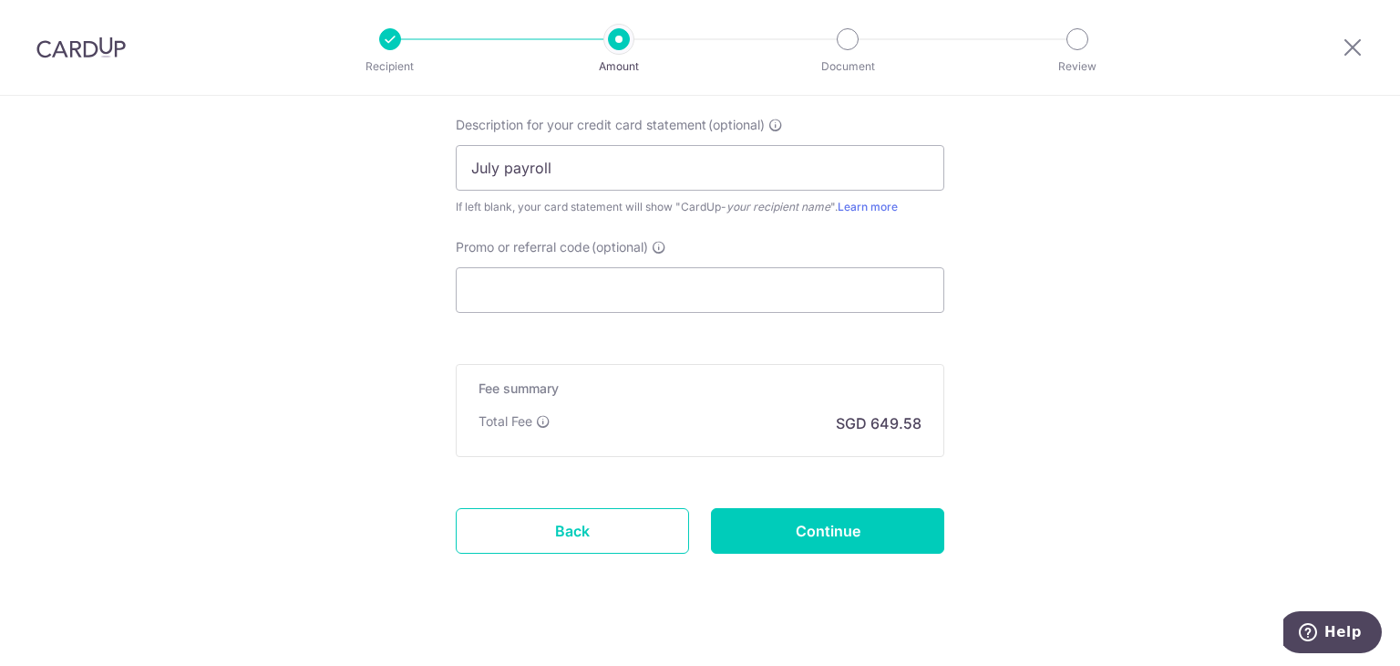
scroll to position [1233, 0]
click at [684, 292] on input "Promo or referral code (optional)" at bounding box center [700, 291] width 489 height 46
paste input "BOFF185"
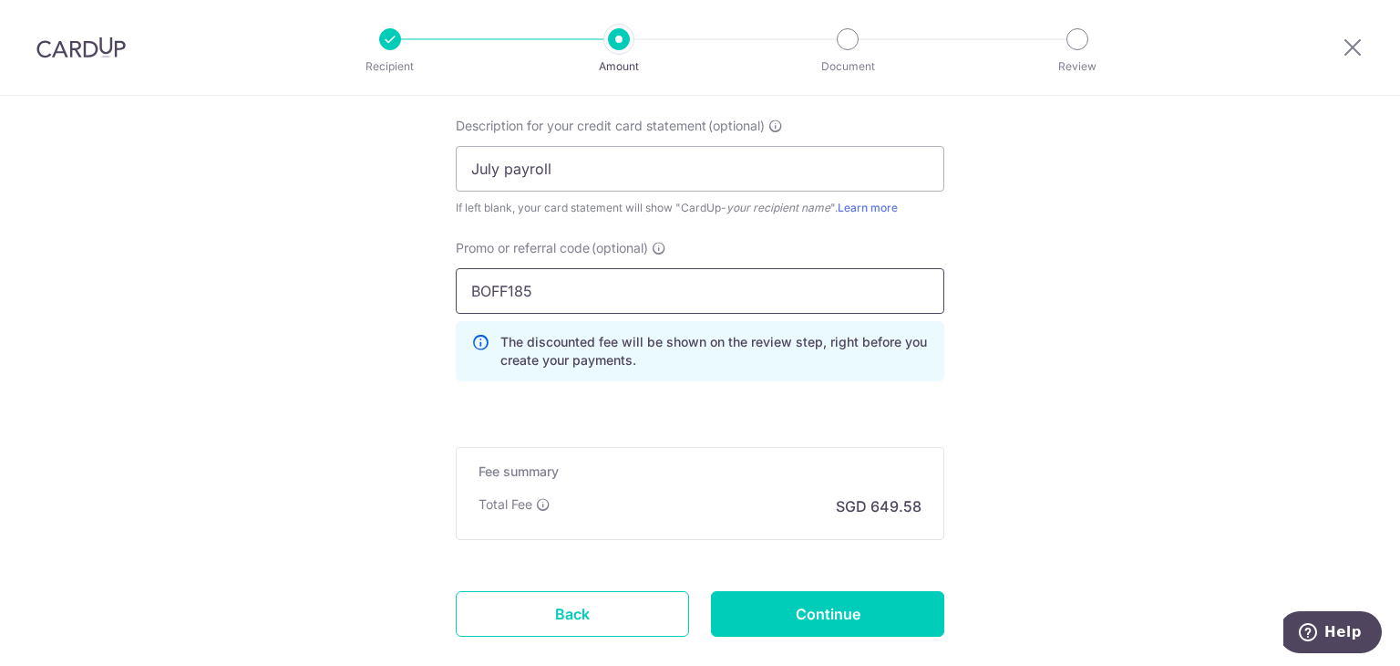
type input "BOFF185"
click at [926, 355] on div "The discounted fee will be shown on the review step, right before you create yo…" at bounding box center [700, 351] width 489 height 60
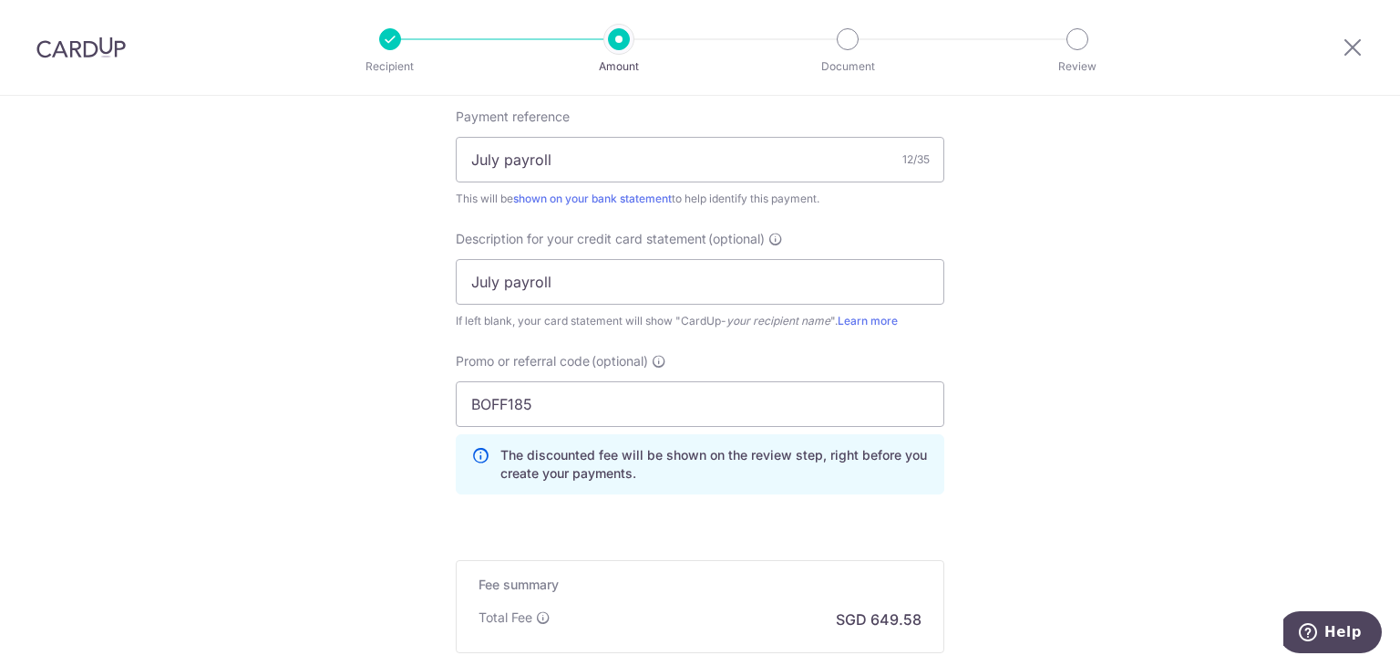
scroll to position [1338, 0]
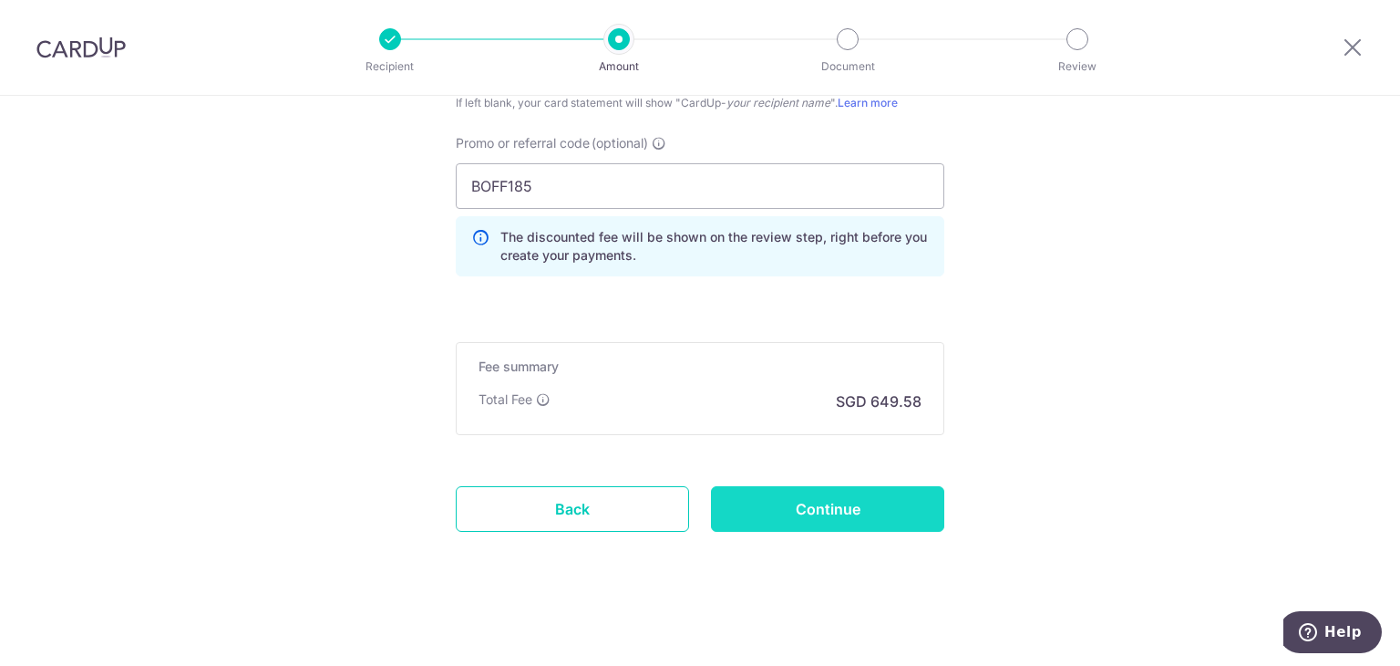
click at [844, 511] on input "Continue" at bounding box center [827, 509] width 233 height 46
type input "Update Schedule"
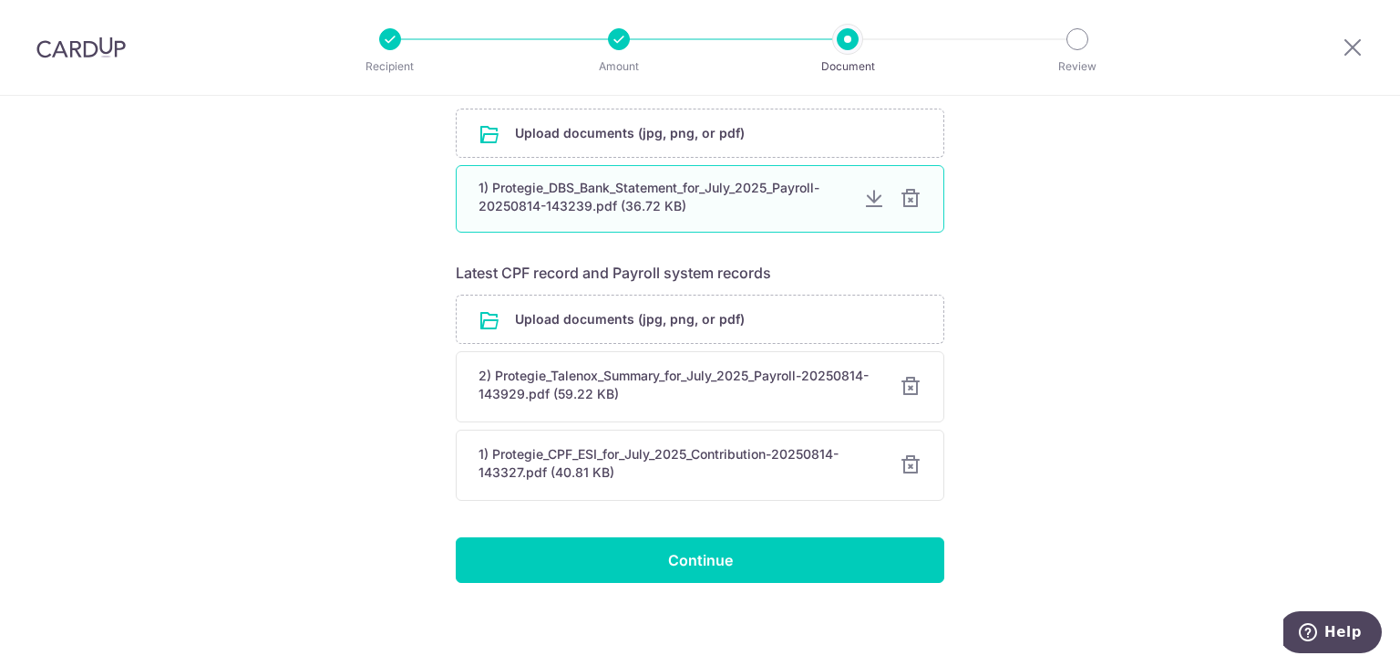
scroll to position [346, 0]
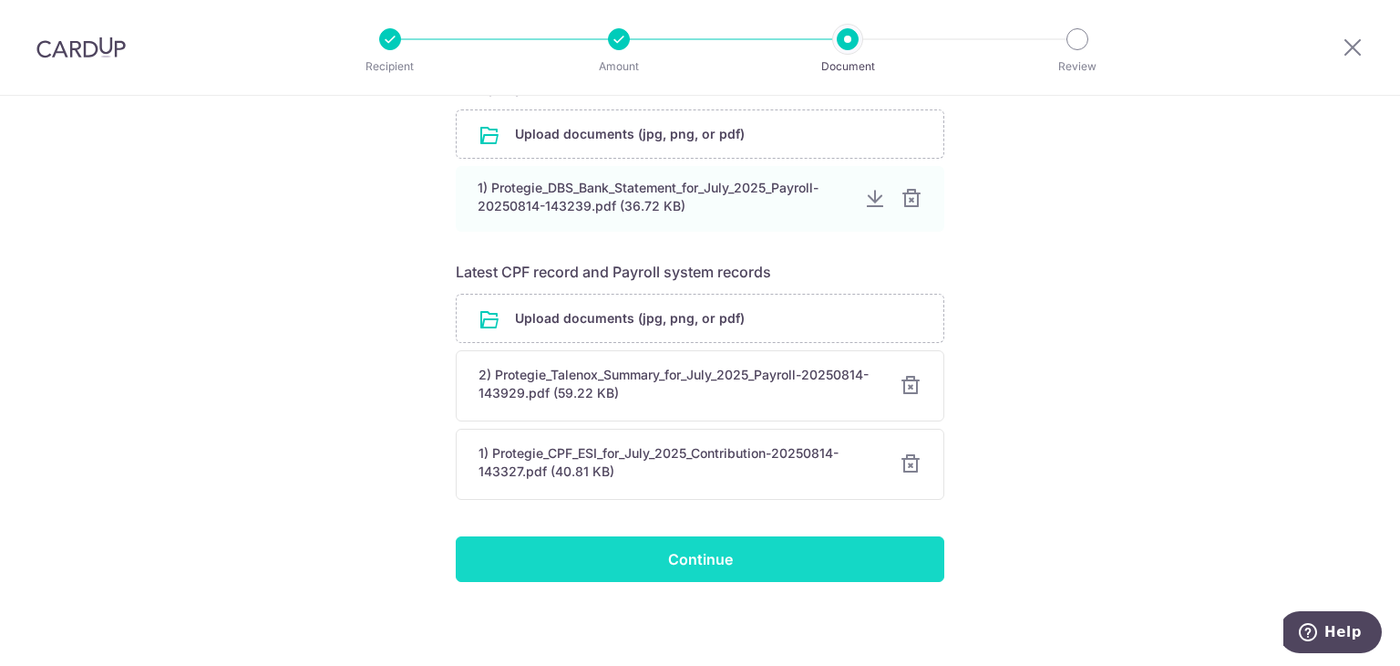
click at [810, 554] on input "Continue" at bounding box center [700, 559] width 489 height 46
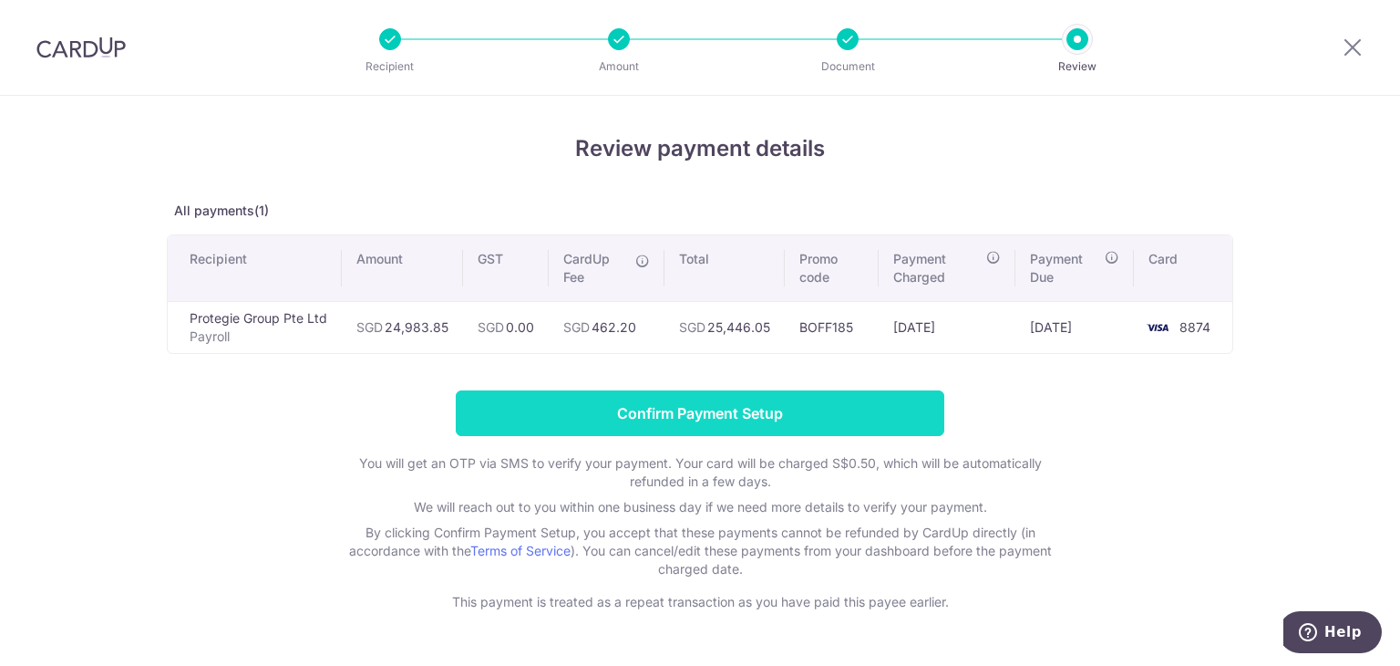
click at [725, 429] on input "Confirm Payment Setup" at bounding box center [700, 413] width 489 height 46
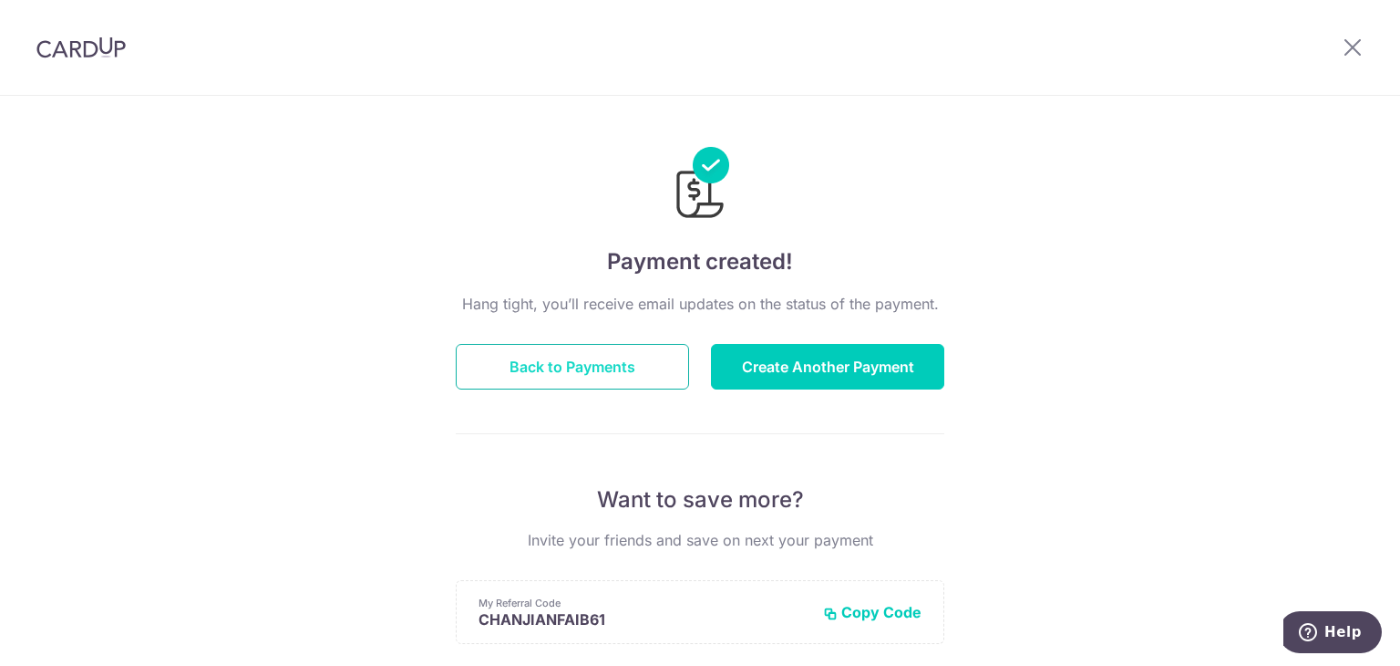
click at [522, 367] on button "Back to Payments" at bounding box center [572, 367] width 233 height 46
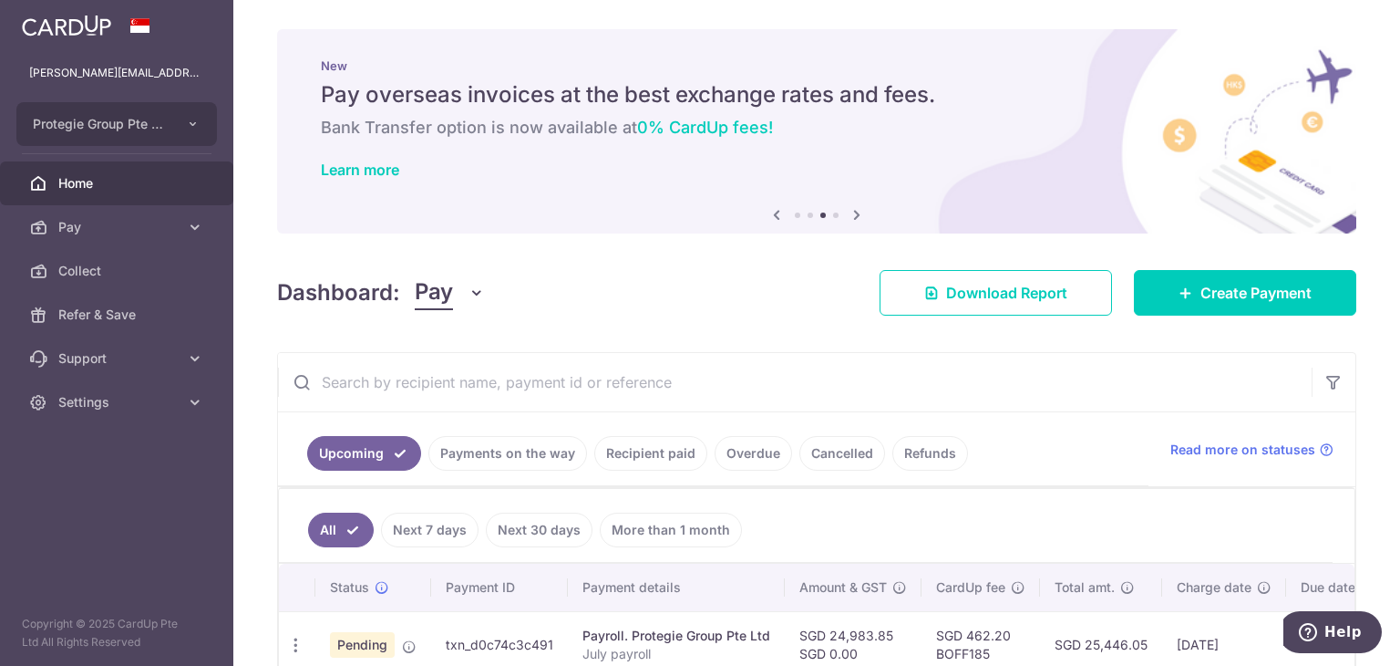
scroll to position [108, 0]
